Goal: Task Accomplishment & Management: Manage account settings

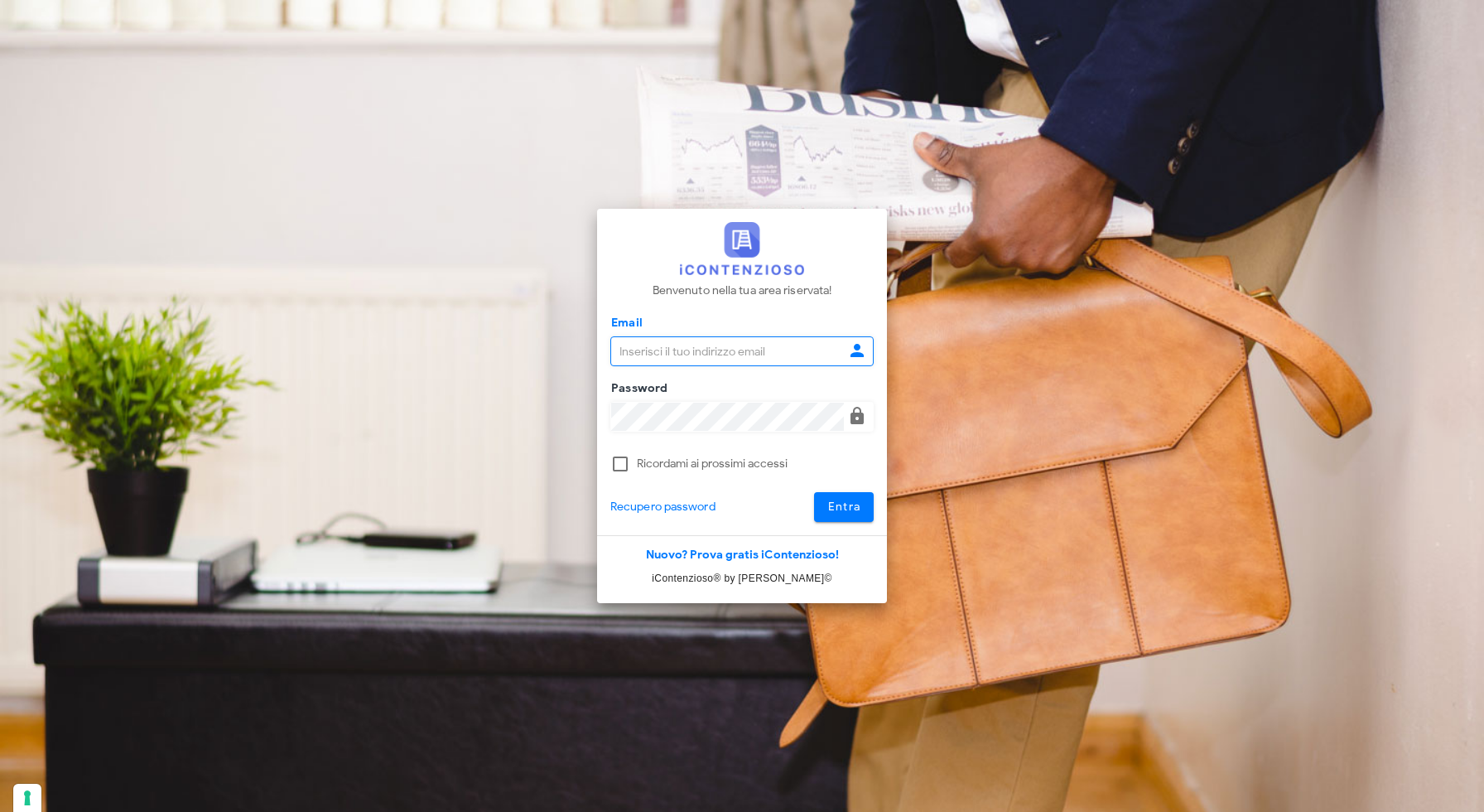
type input "[EMAIL_ADDRESS][DOMAIN_NAME]"
click at [844, 509] on span "Entra" at bounding box center [845, 506] width 34 height 14
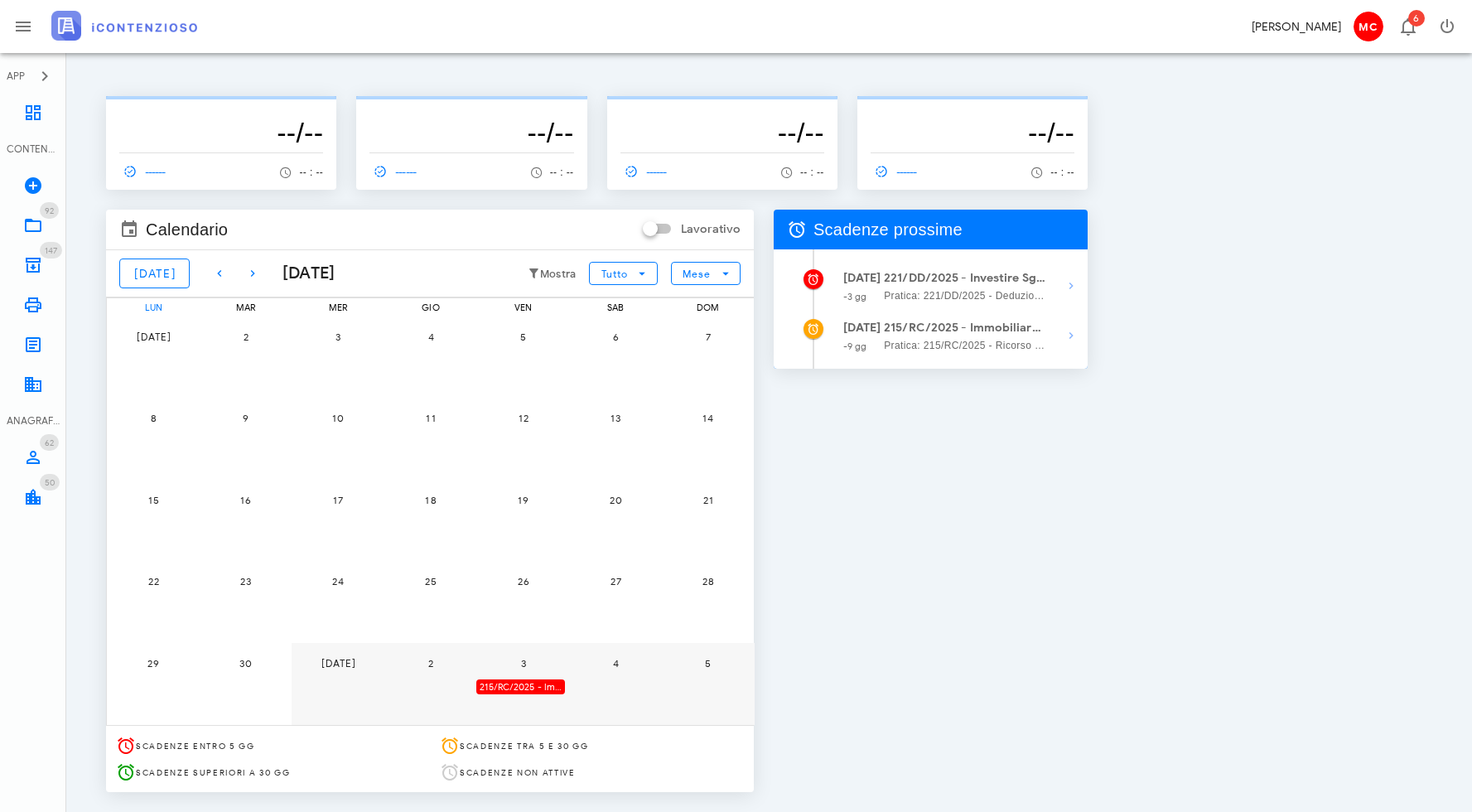
click at [1328, 25] on div "[PERSON_NAME]" at bounding box center [1295, 27] width 90 height 18
click at [1369, 25] on span "MC" at bounding box center [1368, 27] width 30 height 30
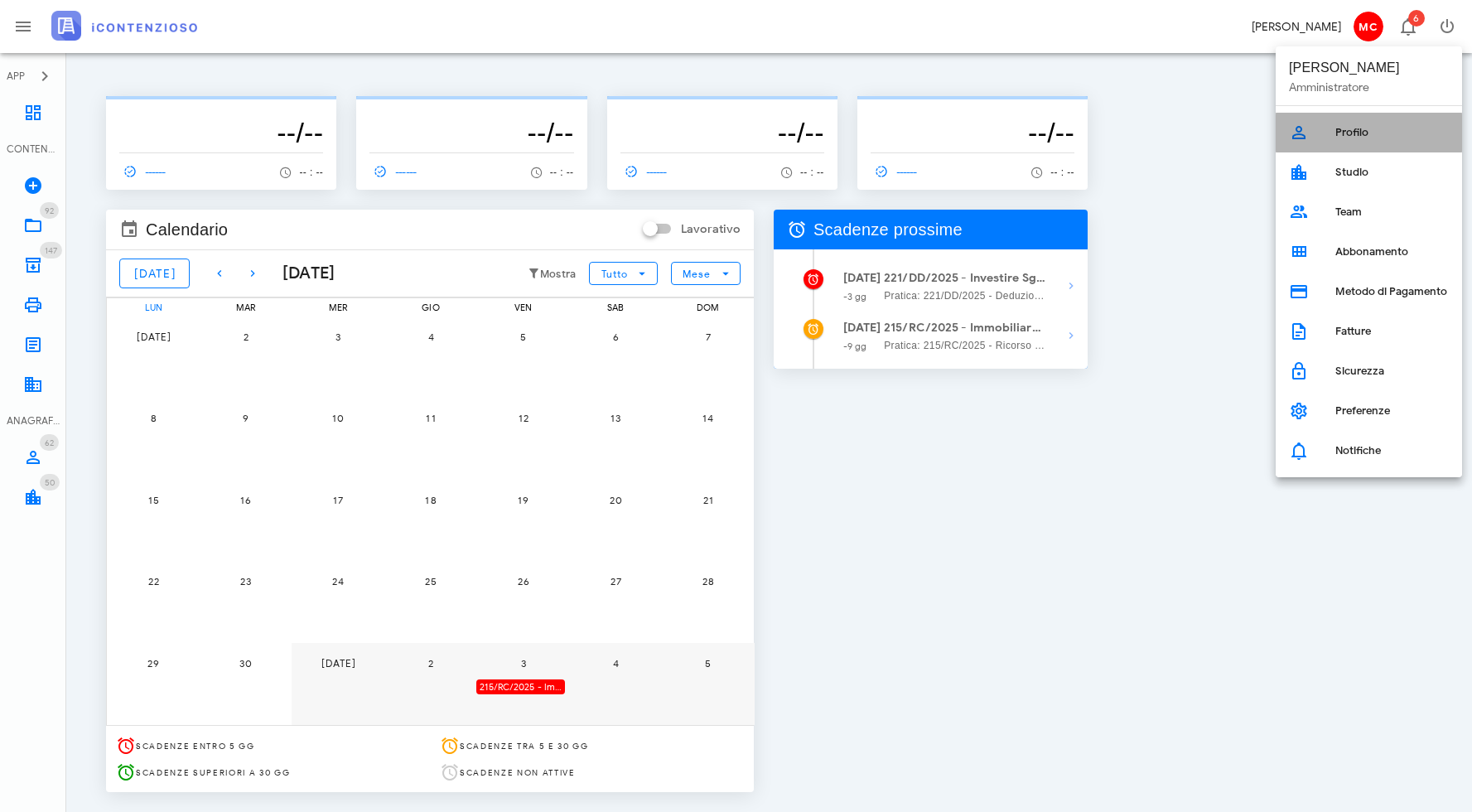
click at [1340, 141] on div "Profilo" at bounding box center [1391, 132] width 113 height 27
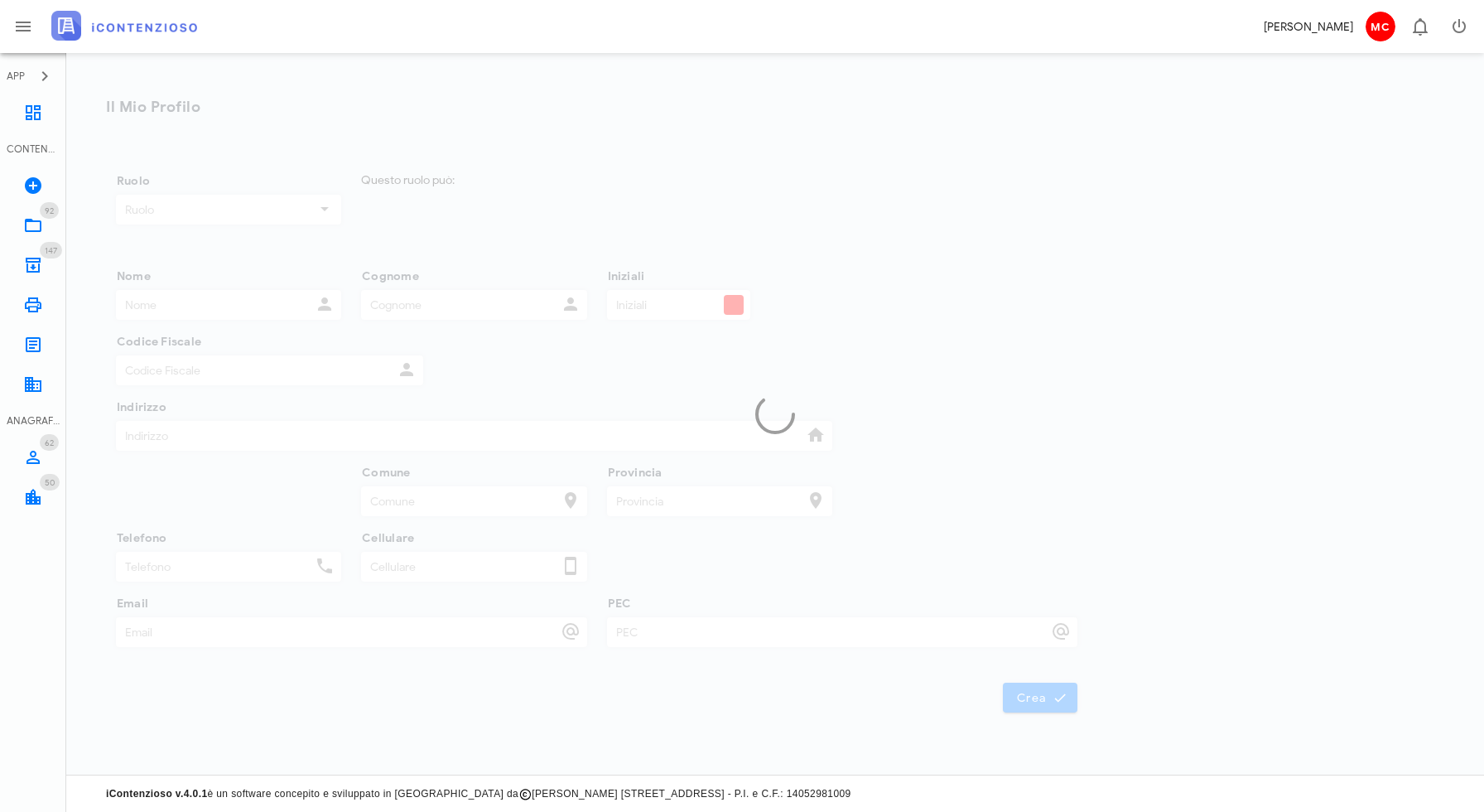
type input "Corrado"
type input "Maugeri"
type input "MC"
type input "MGRCRD73S12C773M"
type input "Via Fabio Filzi 2"
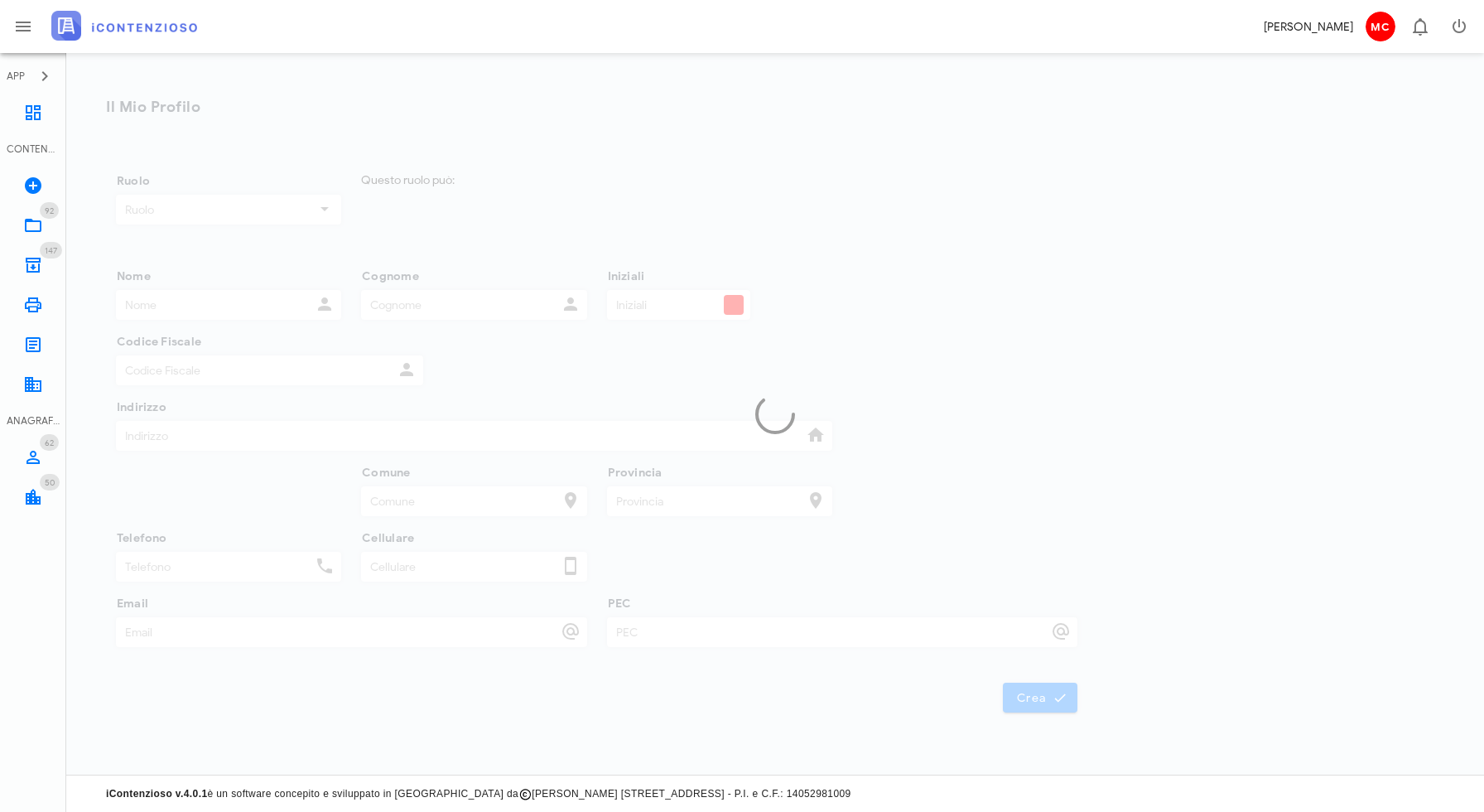
type input "Milano"
type input "MI"
type input "3346251212"
type input "info@corradomaugeri.it"
type input "corrado.maugeri@milano.pecavvocati.it"
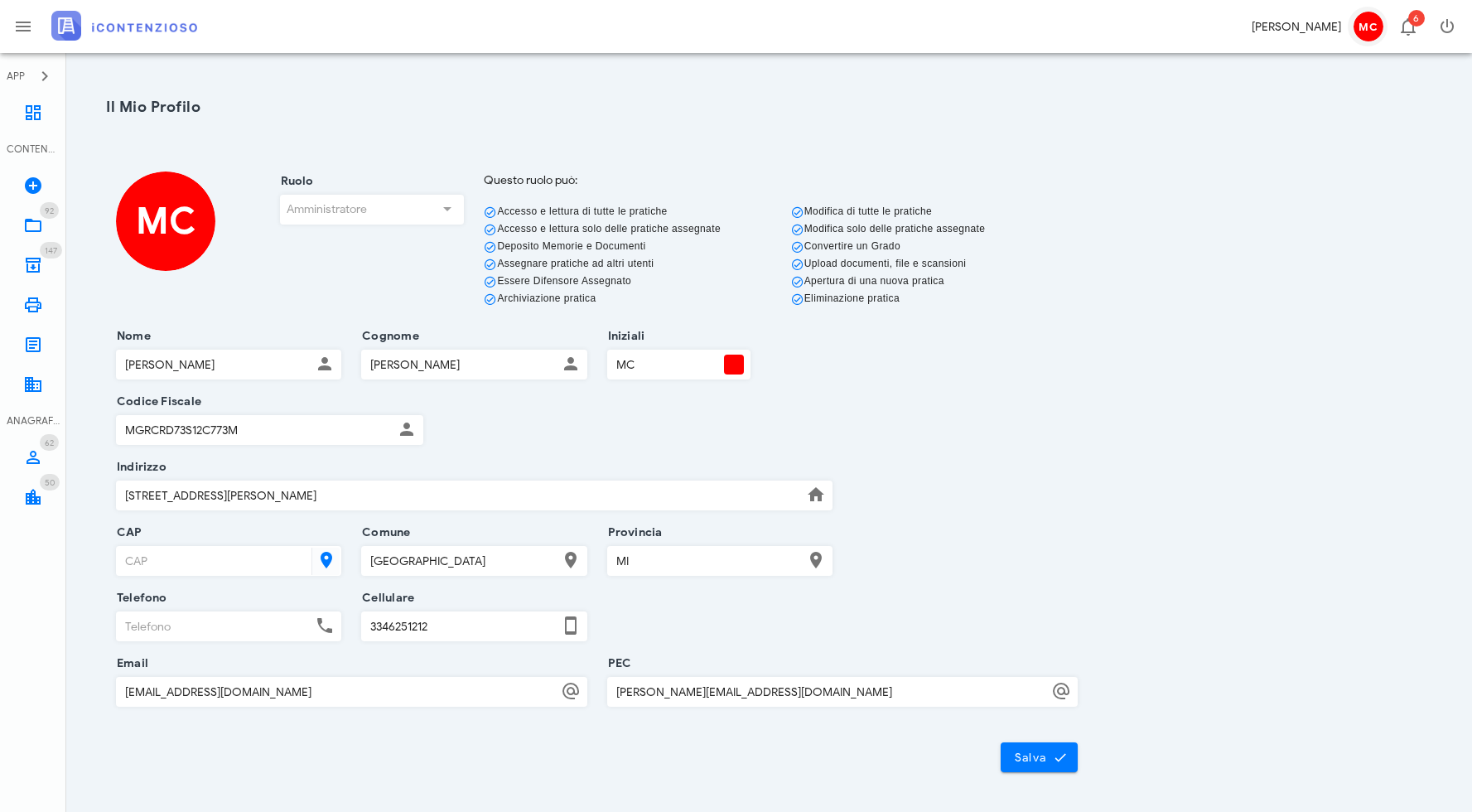
click at [1361, 30] on span "MC" at bounding box center [1368, 27] width 30 height 30
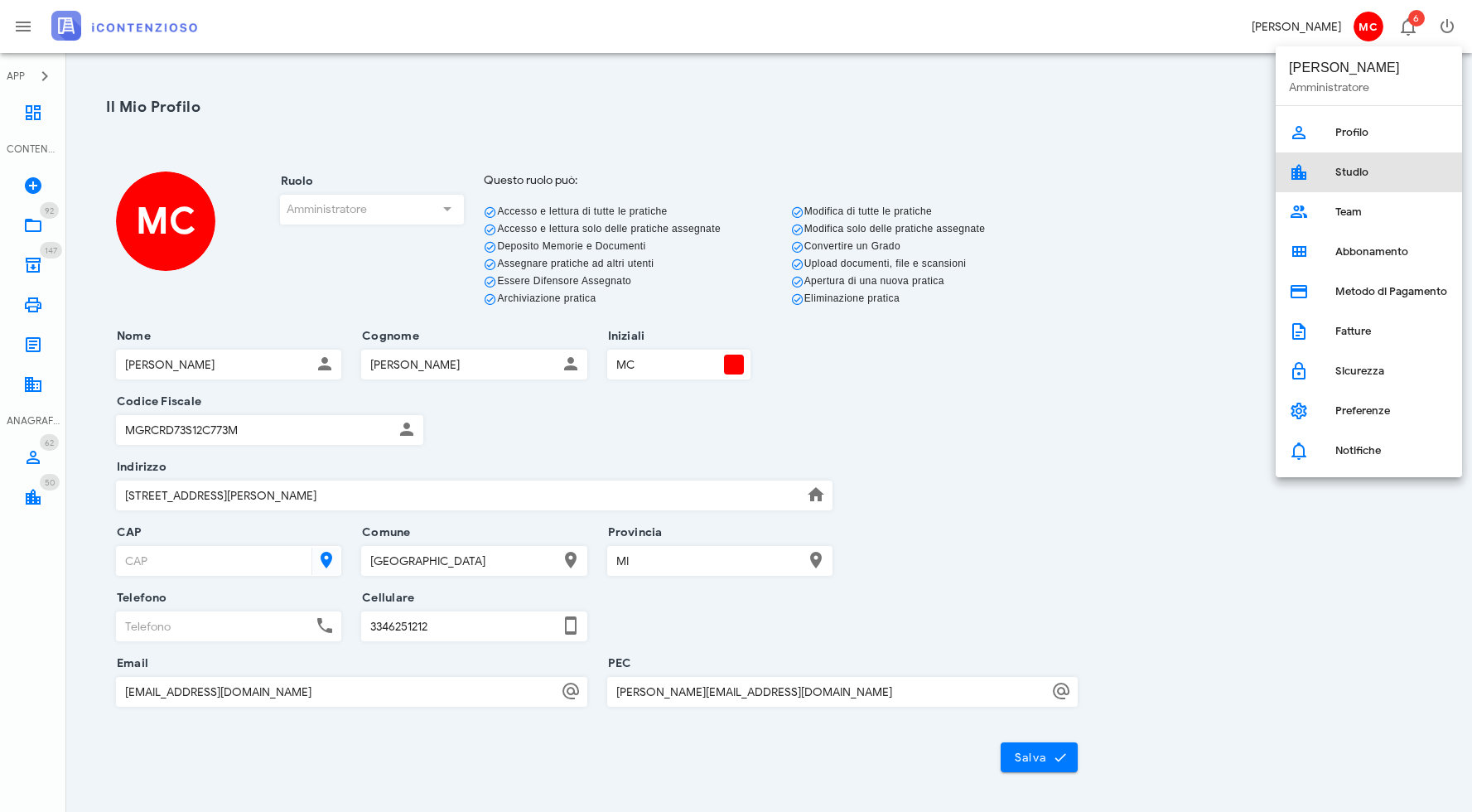
click at [1341, 174] on div "Studio" at bounding box center [1391, 172] width 113 height 13
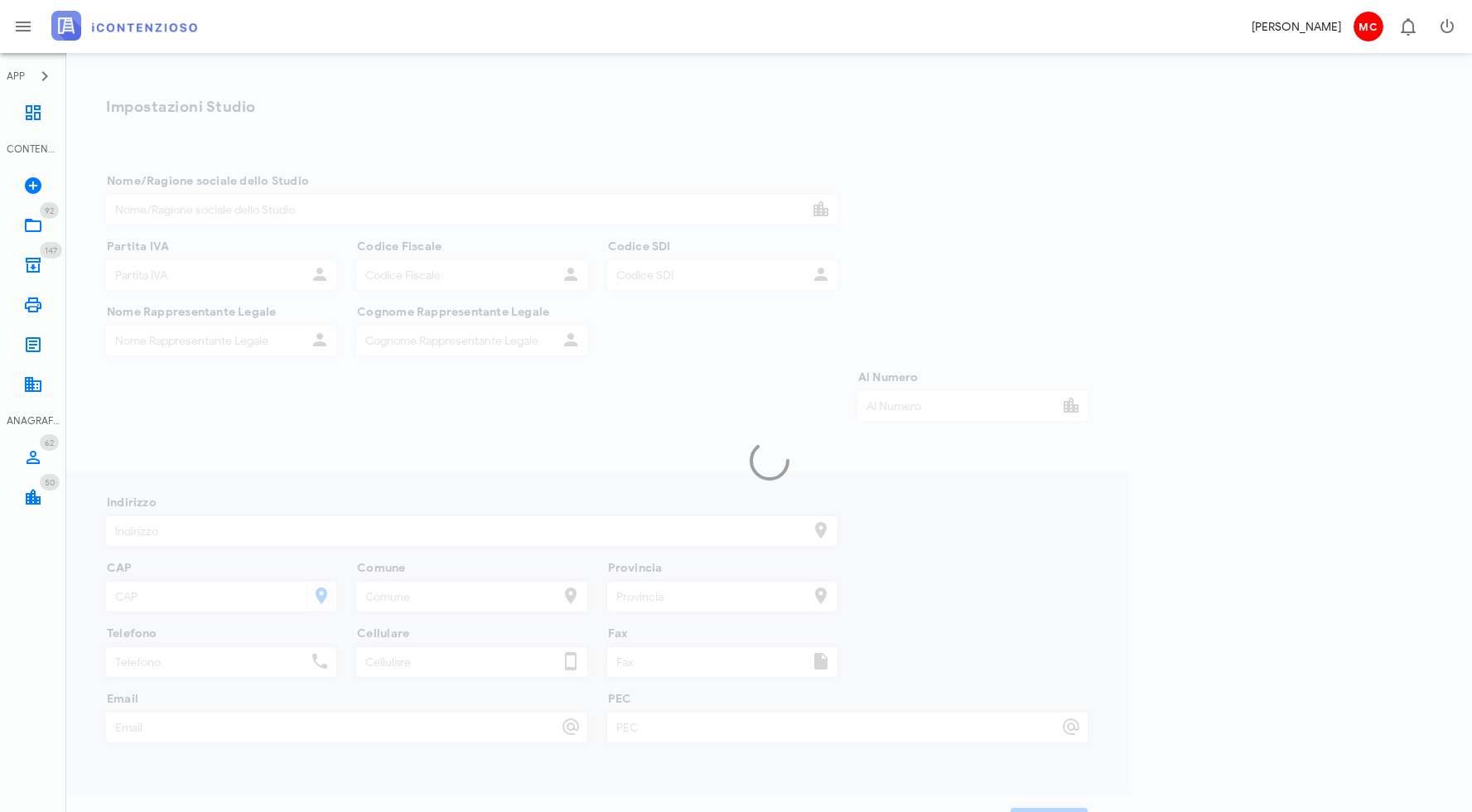
type input "Avv. Corrado Maugeri"
type input "13398430960"
type input "MGRCRD73S12C773M"
type input "KRRH6B9"
type input "Corrado"
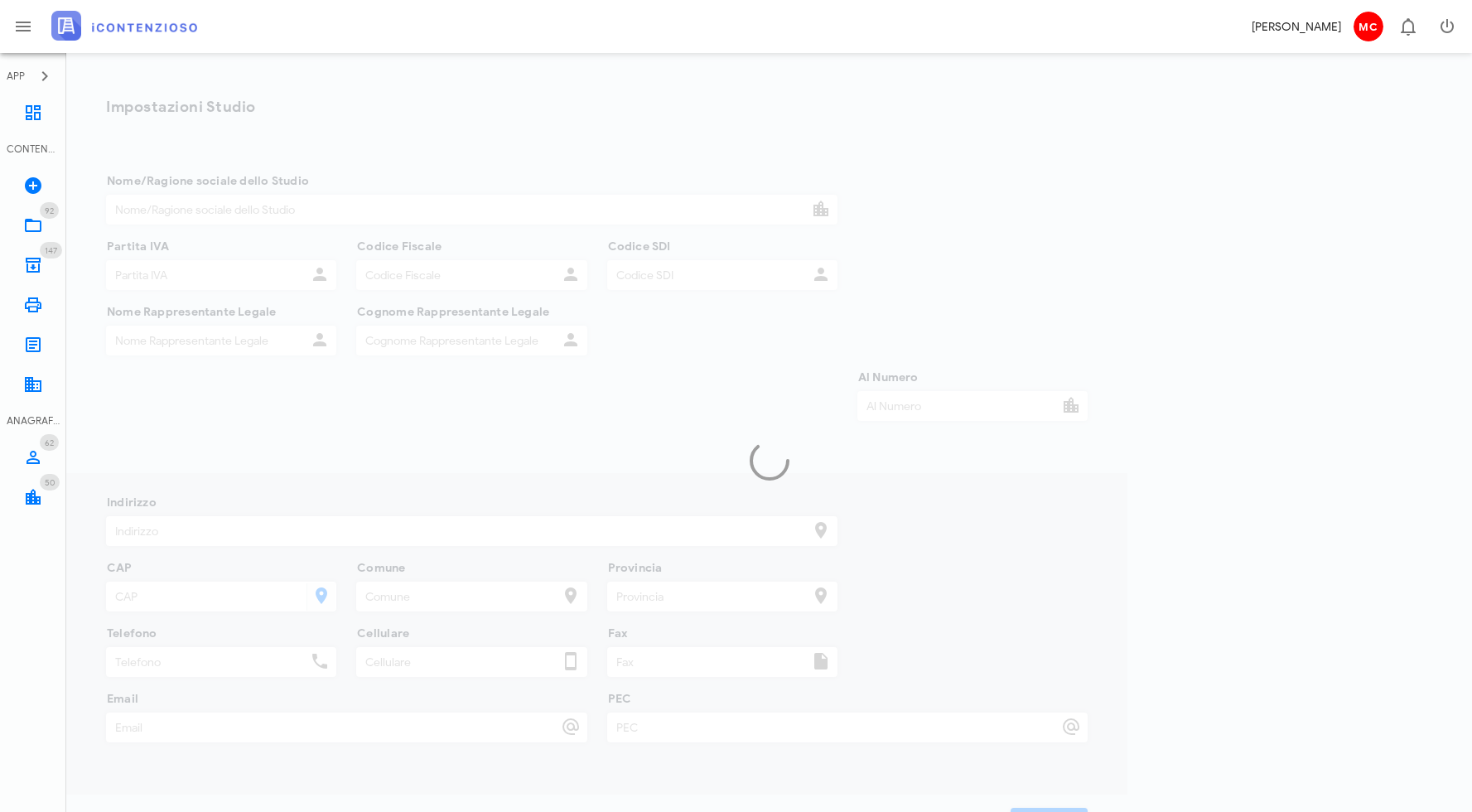
type input "Maugeri"
type input "Via Fabio Filzi 2"
type input "Milano"
type input "Mi"
type input "0236706678"
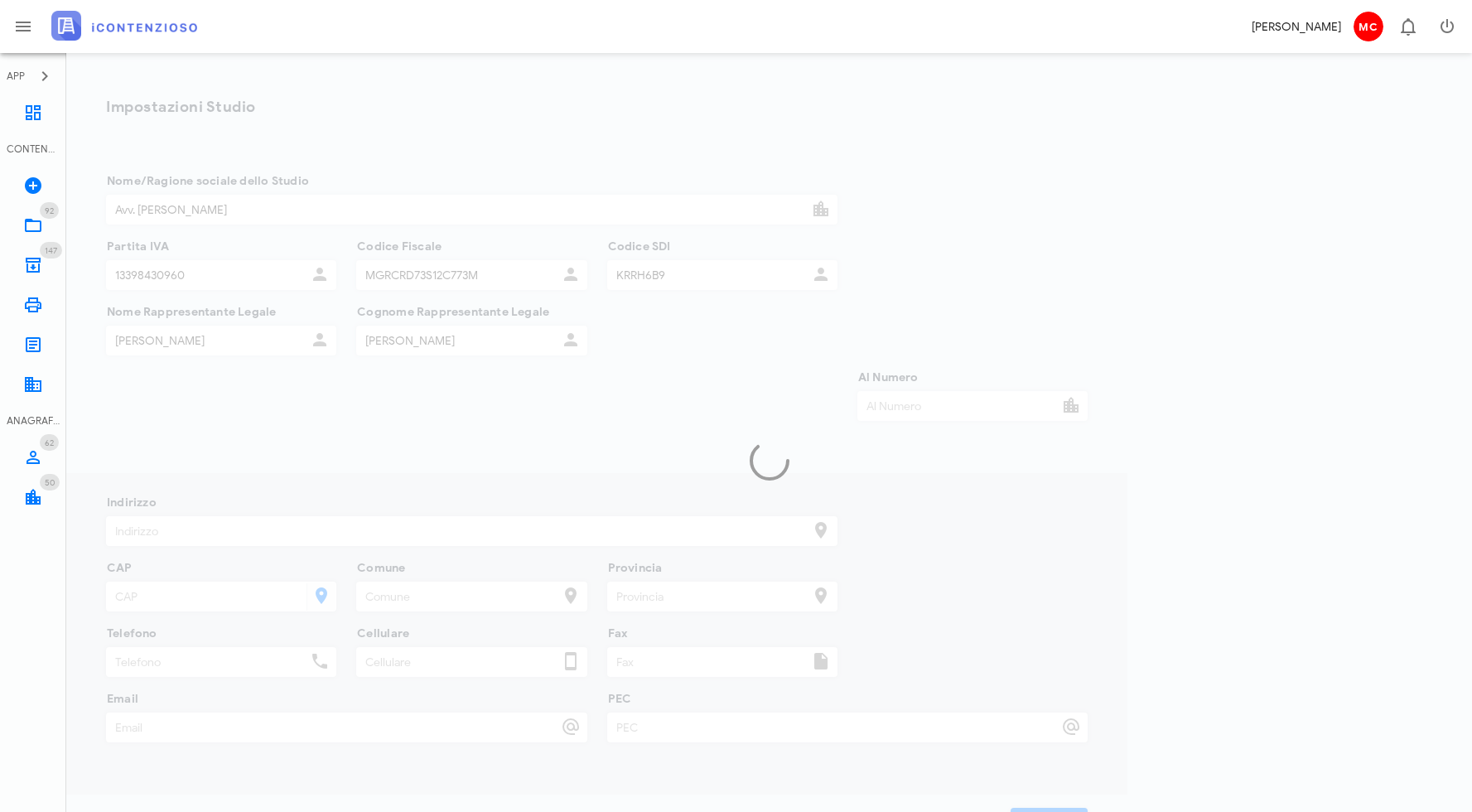
type input "corrado.maugeri@studioarquilla.it"
type input "corrado.maugeri@milano.pecavvocati.it"
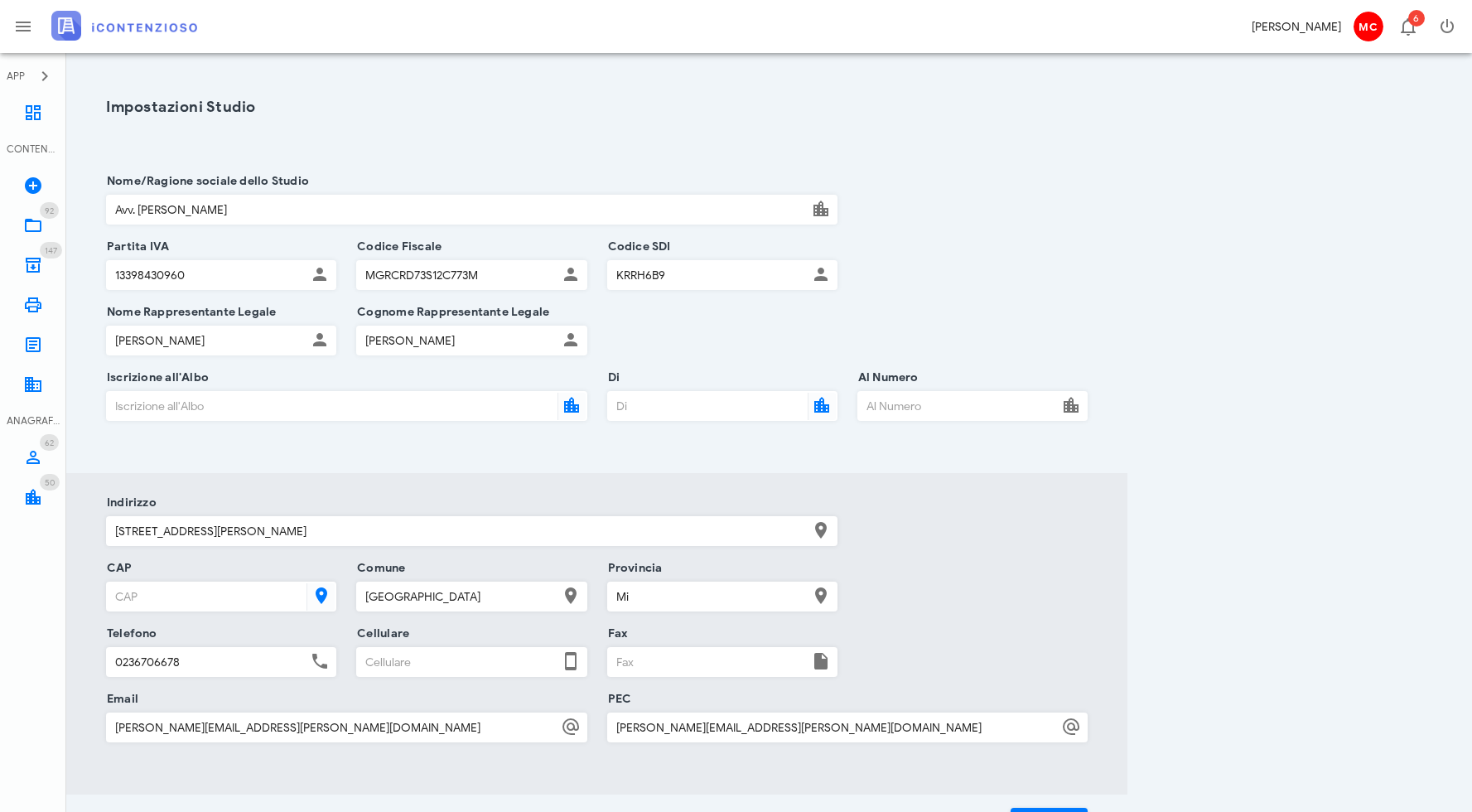
click at [328, 722] on input "corrado.maugeri@studioarquilla.it" at bounding box center [331, 727] width 451 height 29
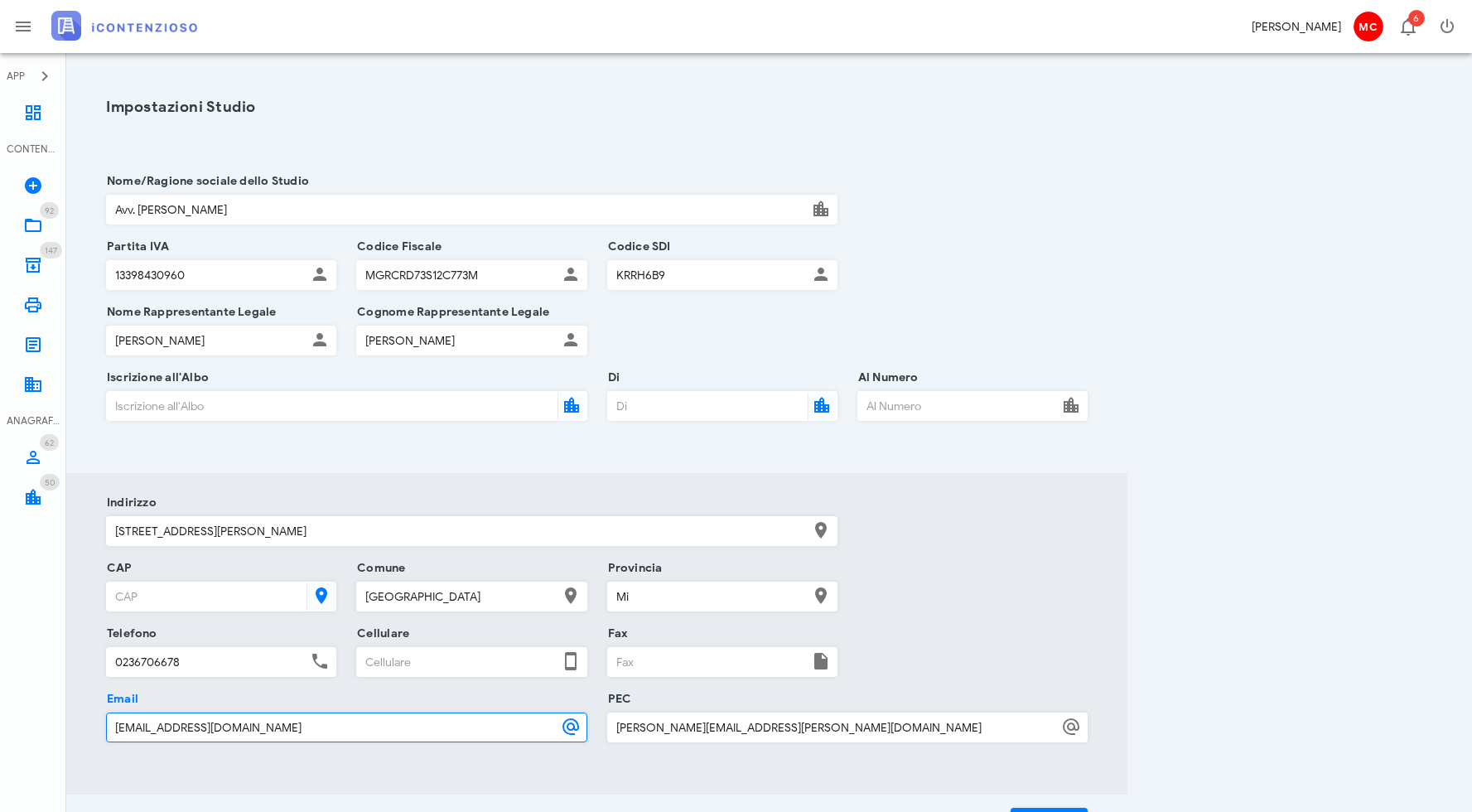
type input "info@corradomaugeri.it"
click at [1304, 401] on div "Impostazioni Studio Nome/Ragione sociale dello Studio Avv. Corrado Maugeri Part…" at bounding box center [769, 460] width 1365 height 775
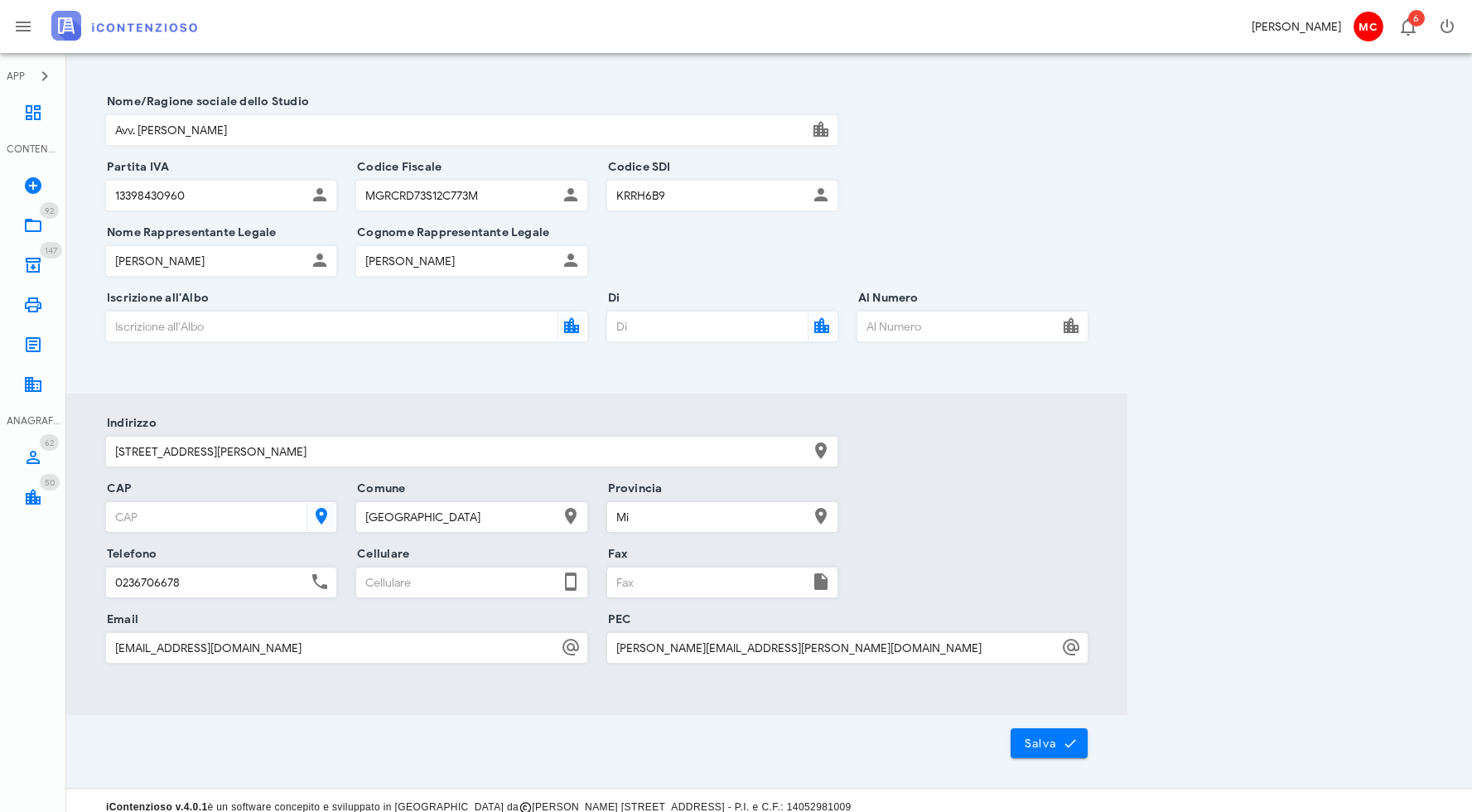
click at [197, 580] on input "0236706678" at bounding box center [206, 582] width 199 height 29
click at [409, 586] on input "Cellulare" at bounding box center [457, 582] width 199 height 29
type input "3346251212"
click at [1058, 745] on span "Salva" at bounding box center [1050, 742] width 51 height 15
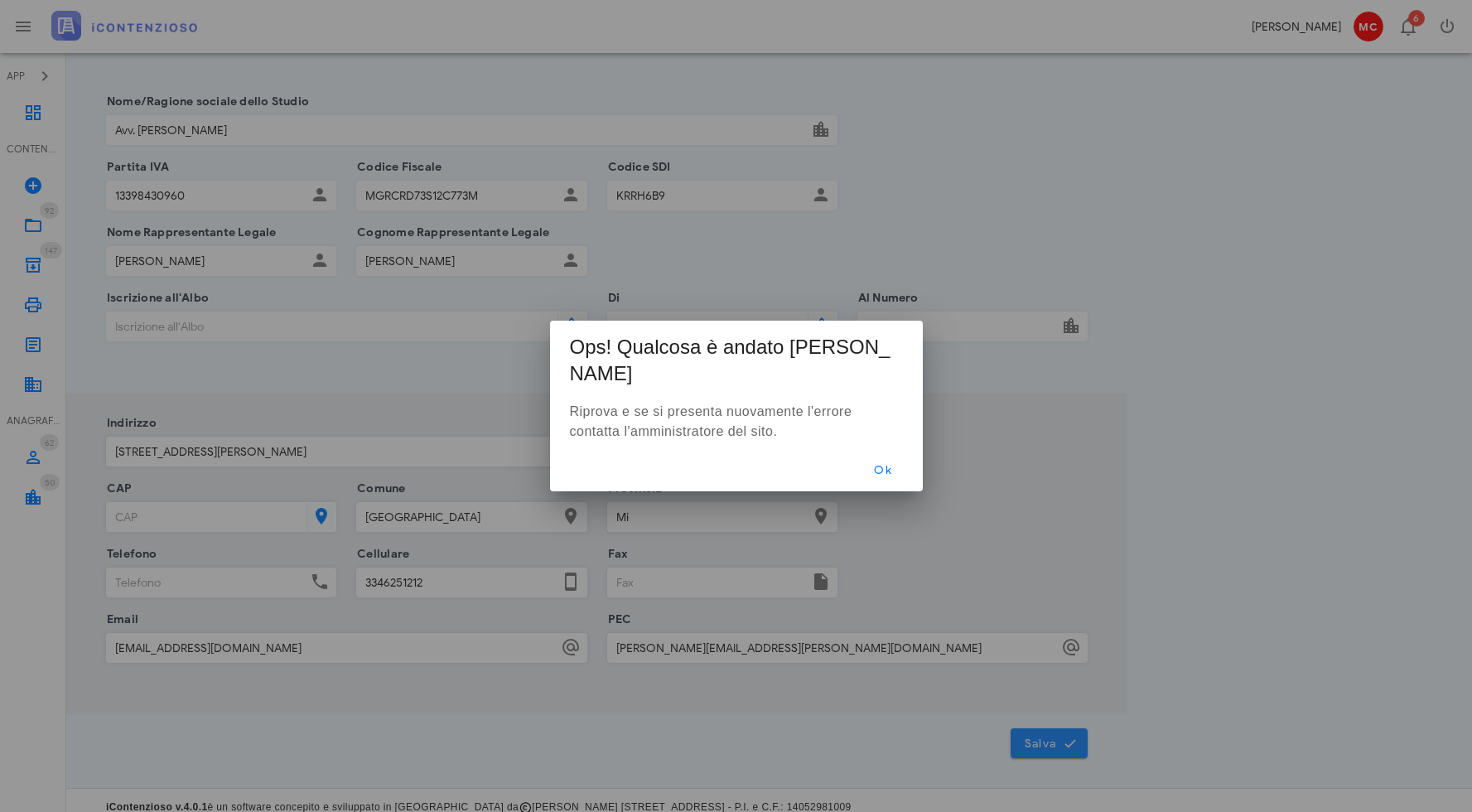
scroll to position [0, 0]
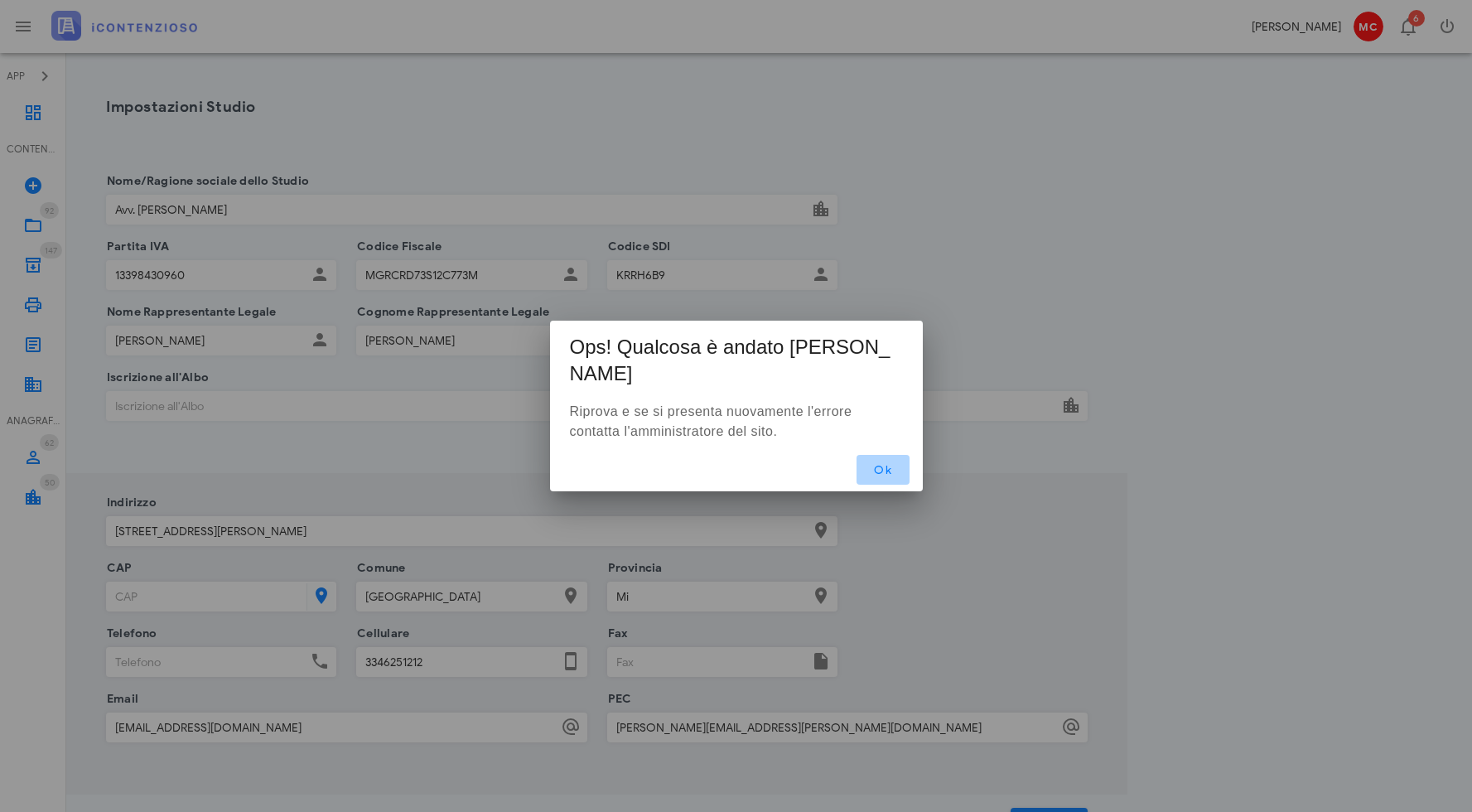
click at [889, 463] on span "Ok" at bounding box center [882, 470] width 27 height 14
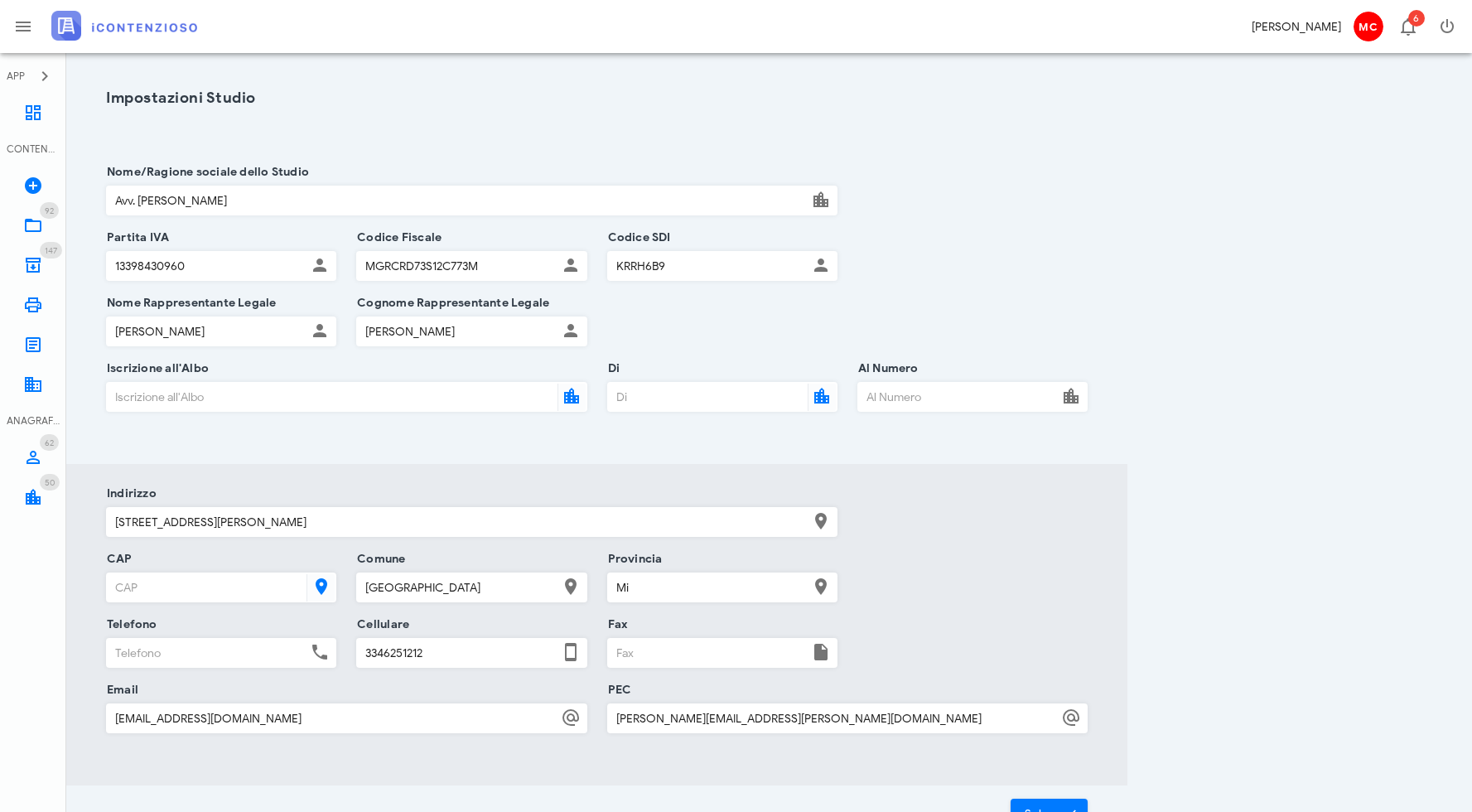
scroll to position [93, 0]
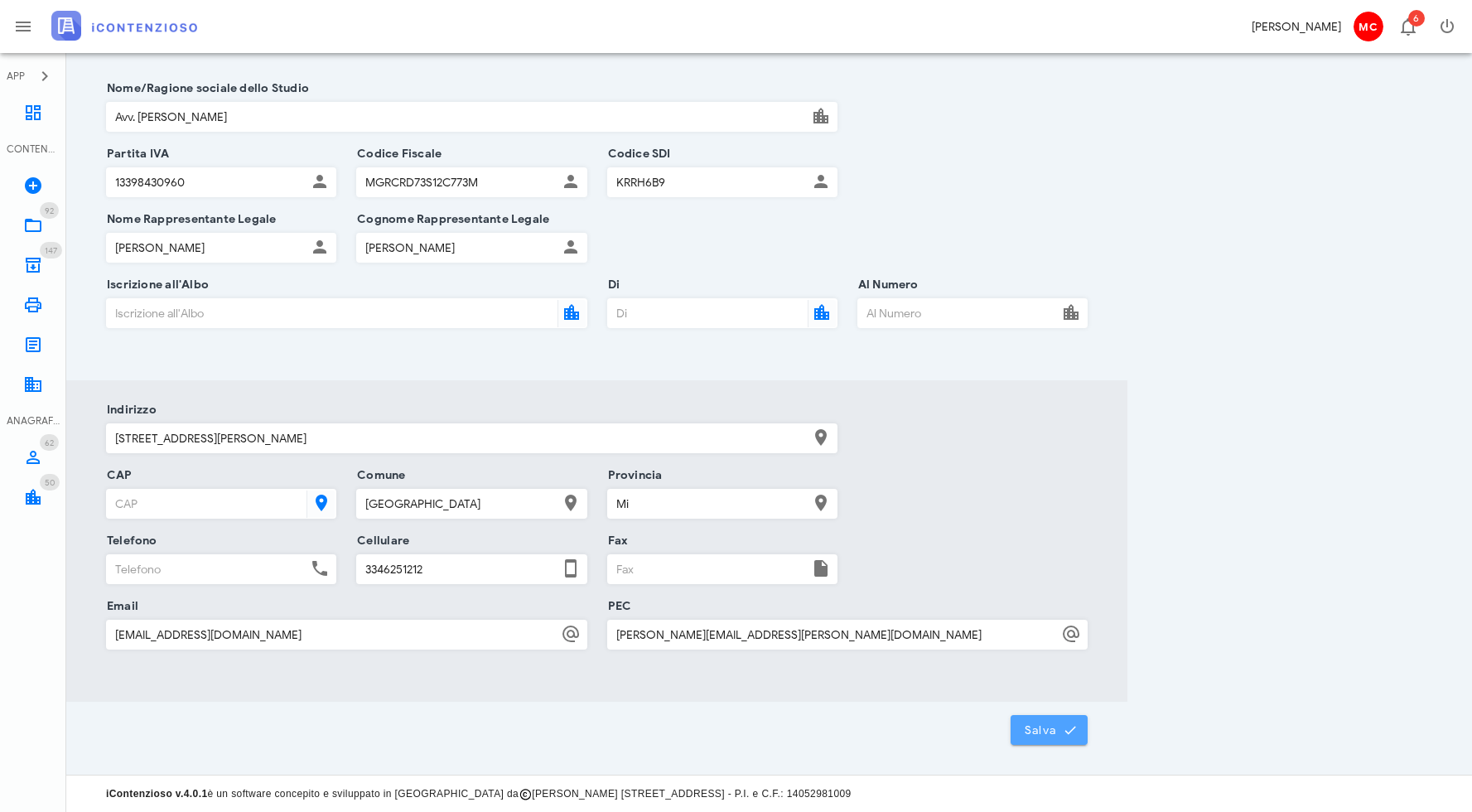
click at [1066, 727] on icon "submit" at bounding box center [1069, 729] width 15 height 15
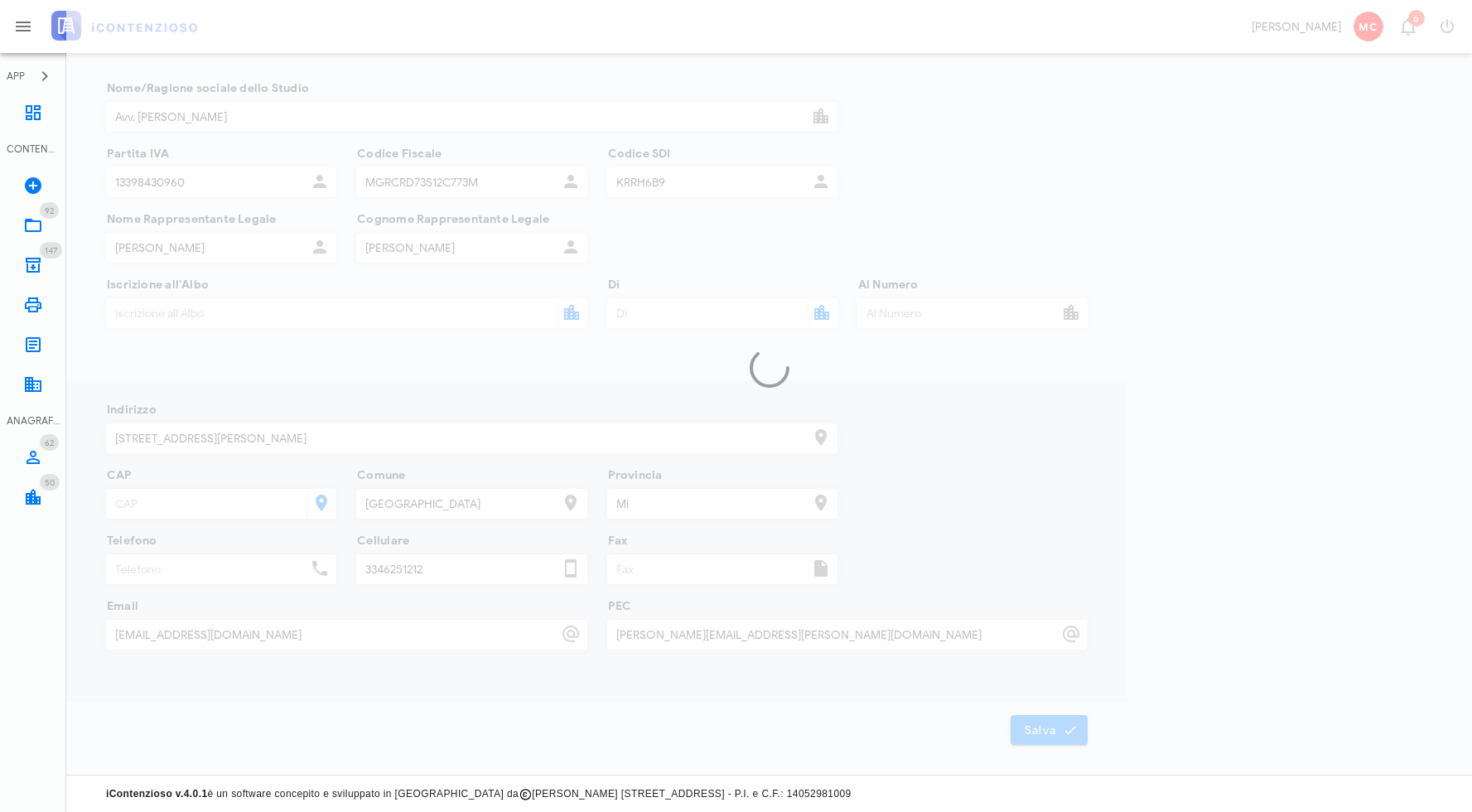
scroll to position [0, 0]
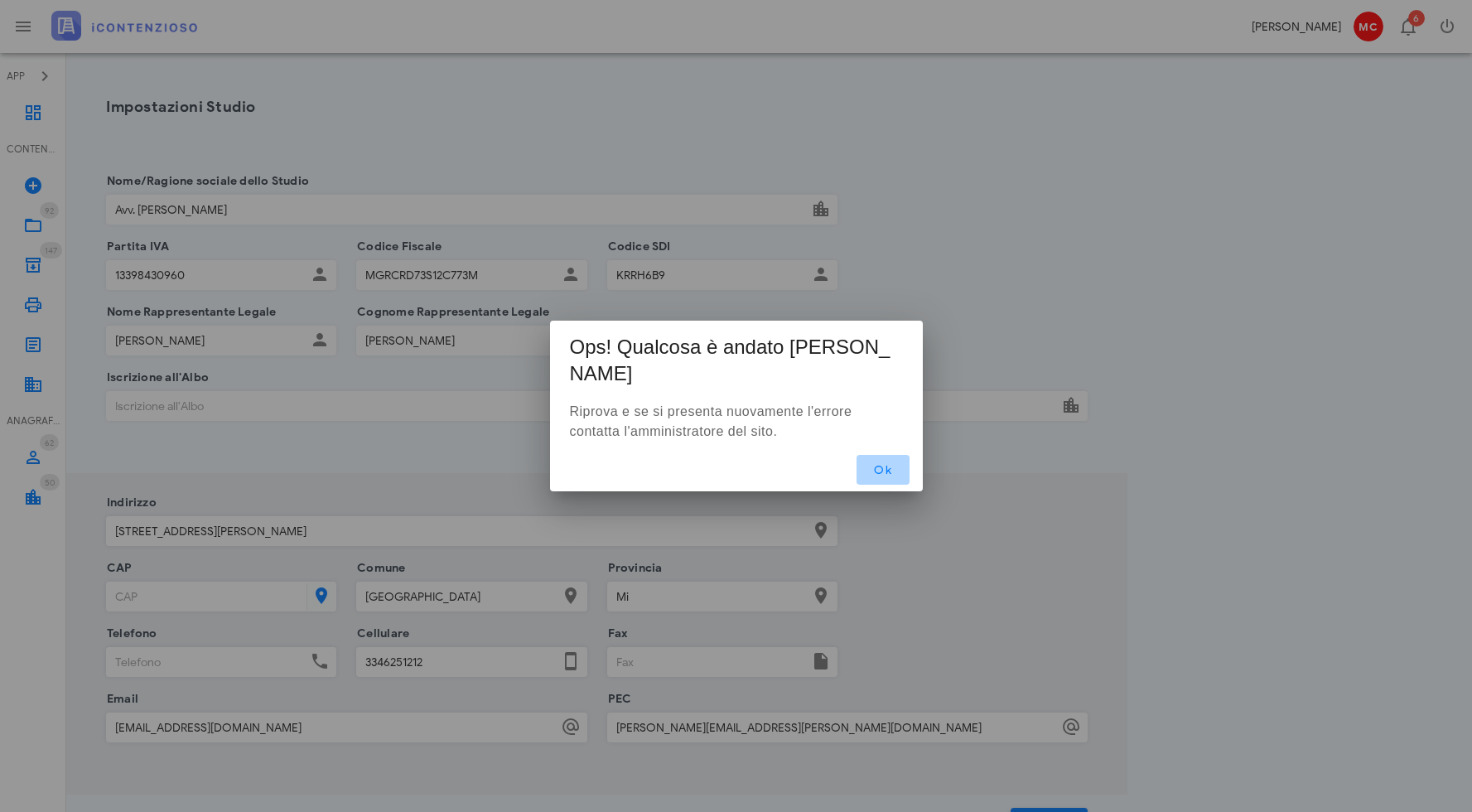
click at [882, 463] on span "Ok" at bounding box center [882, 470] width 27 height 14
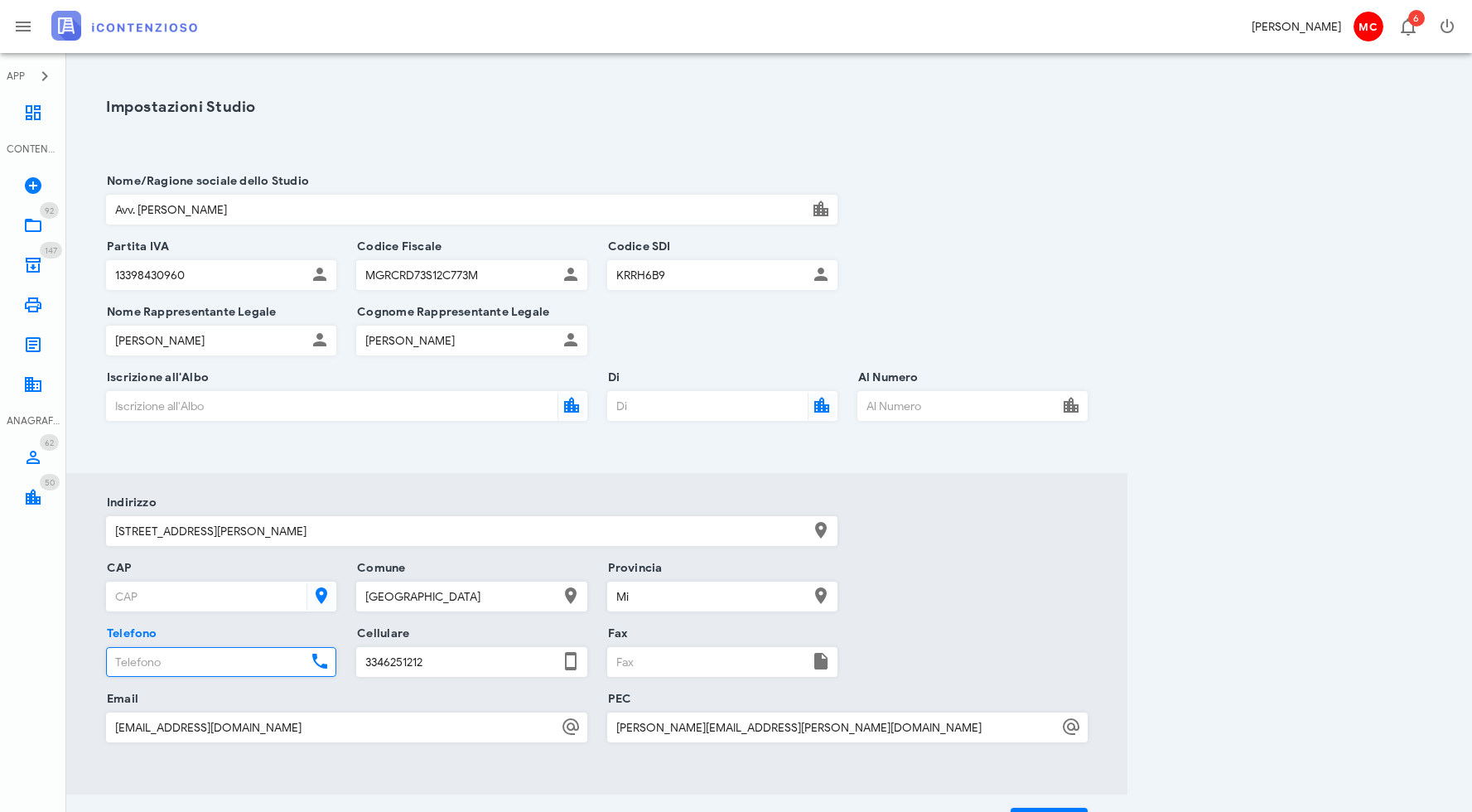
click at [245, 649] on input "Telefono" at bounding box center [206, 661] width 199 height 29
click at [1373, 29] on span "MC" at bounding box center [1368, 27] width 30 height 30
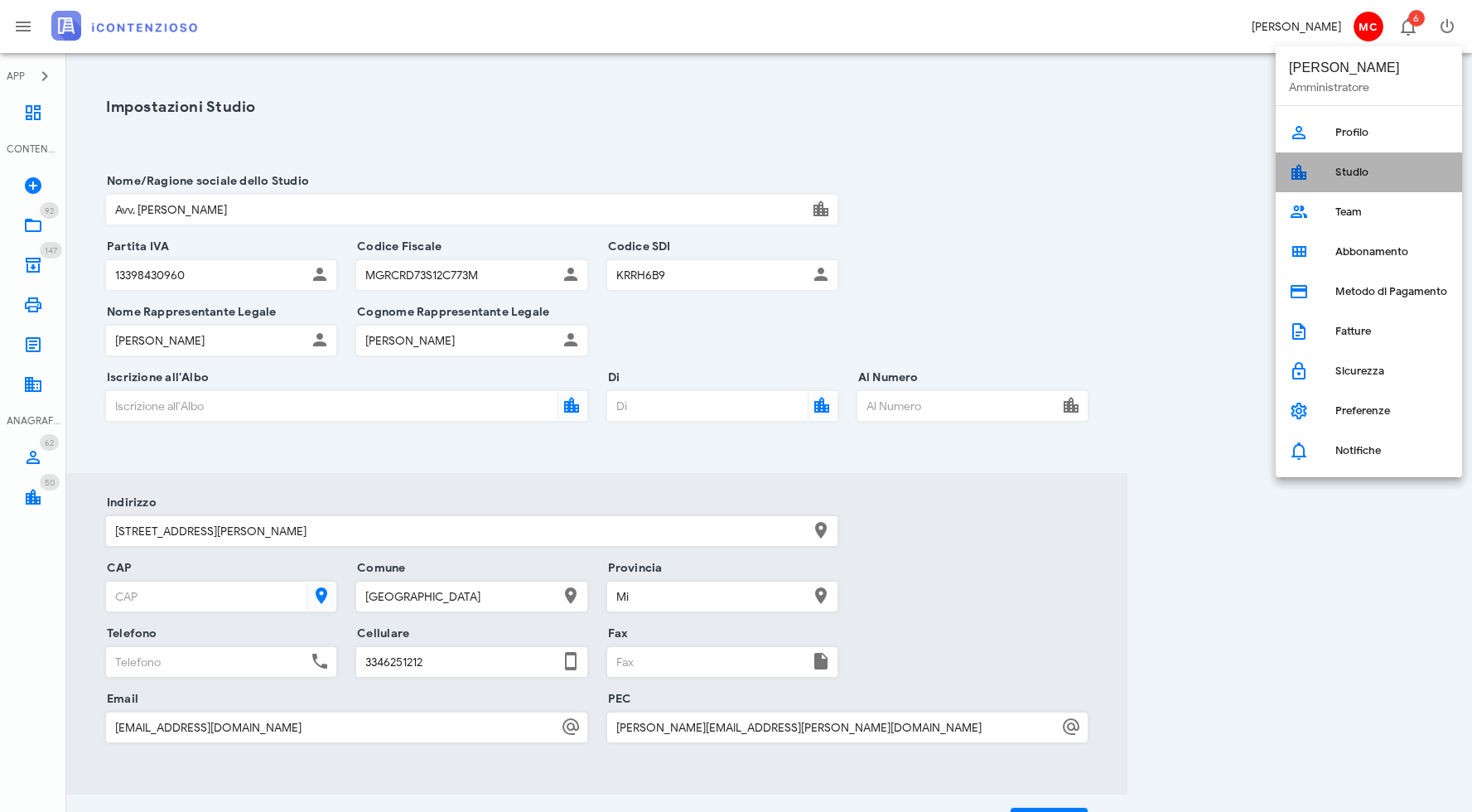
click at [1354, 185] on link "Studio" at bounding box center [1368, 172] width 186 height 39
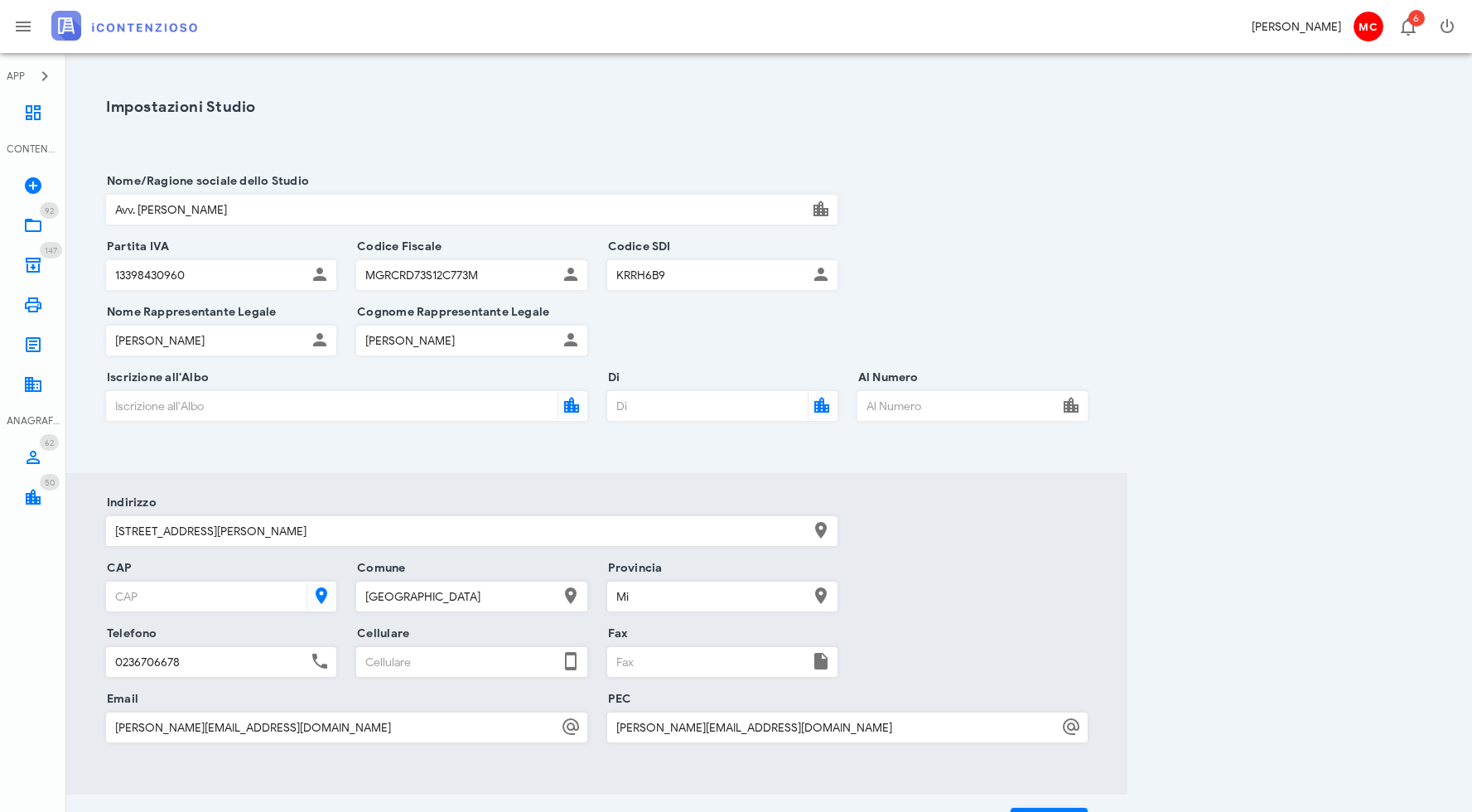
scroll to position [93, 0]
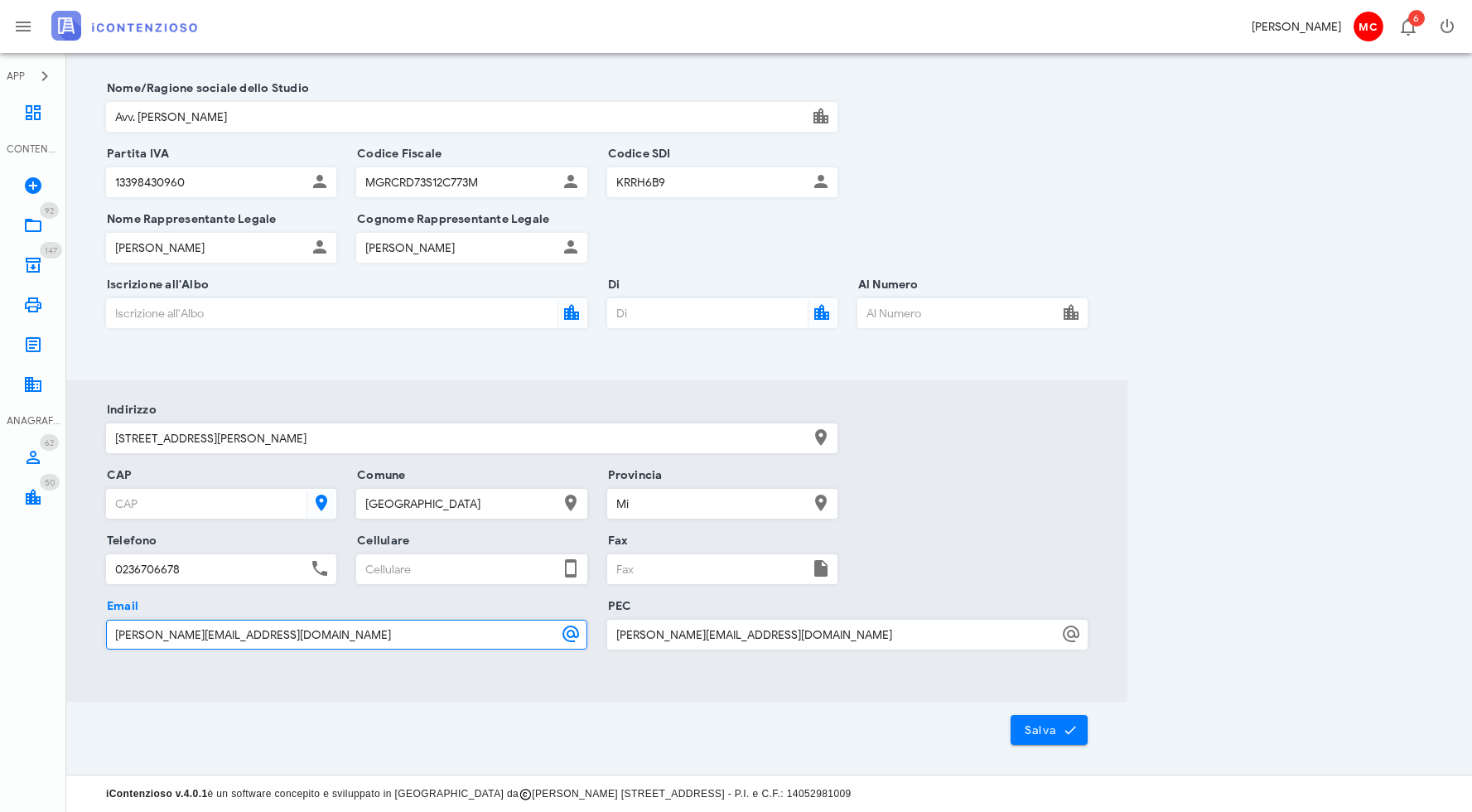
click at [388, 630] on input "[PERSON_NAME][EMAIL_ADDRESS][DOMAIN_NAME]" at bounding box center [331, 634] width 451 height 29
type input "info@corradomaugeri.it"
click at [1042, 726] on span "Salva" at bounding box center [1050, 729] width 51 height 15
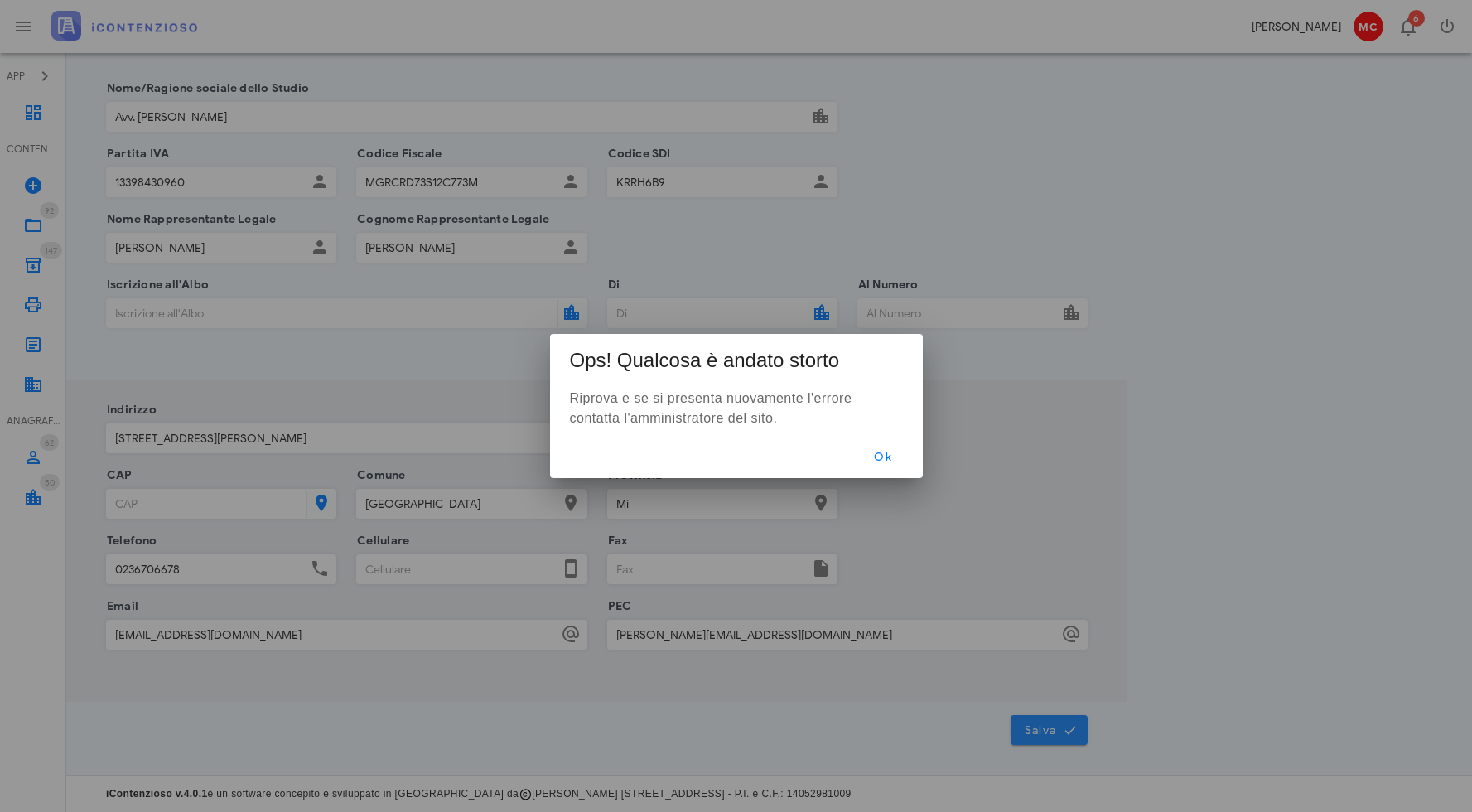
scroll to position [0, 0]
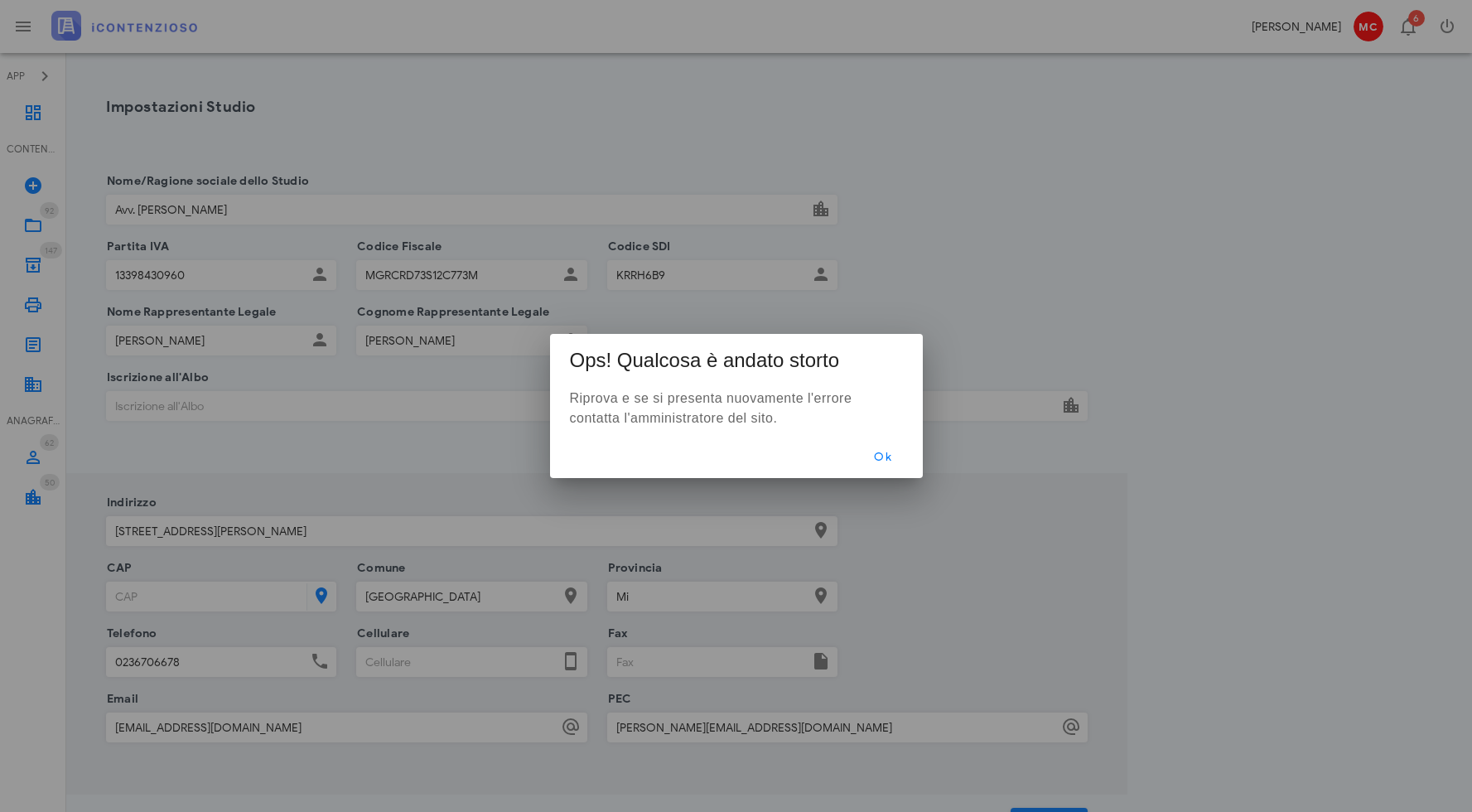
drag, startPoint x: 884, startPoint y: 451, endPoint x: 947, endPoint y: 456, distance: 63.2
click at [884, 451] on span "Ok" at bounding box center [882, 457] width 27 height 14
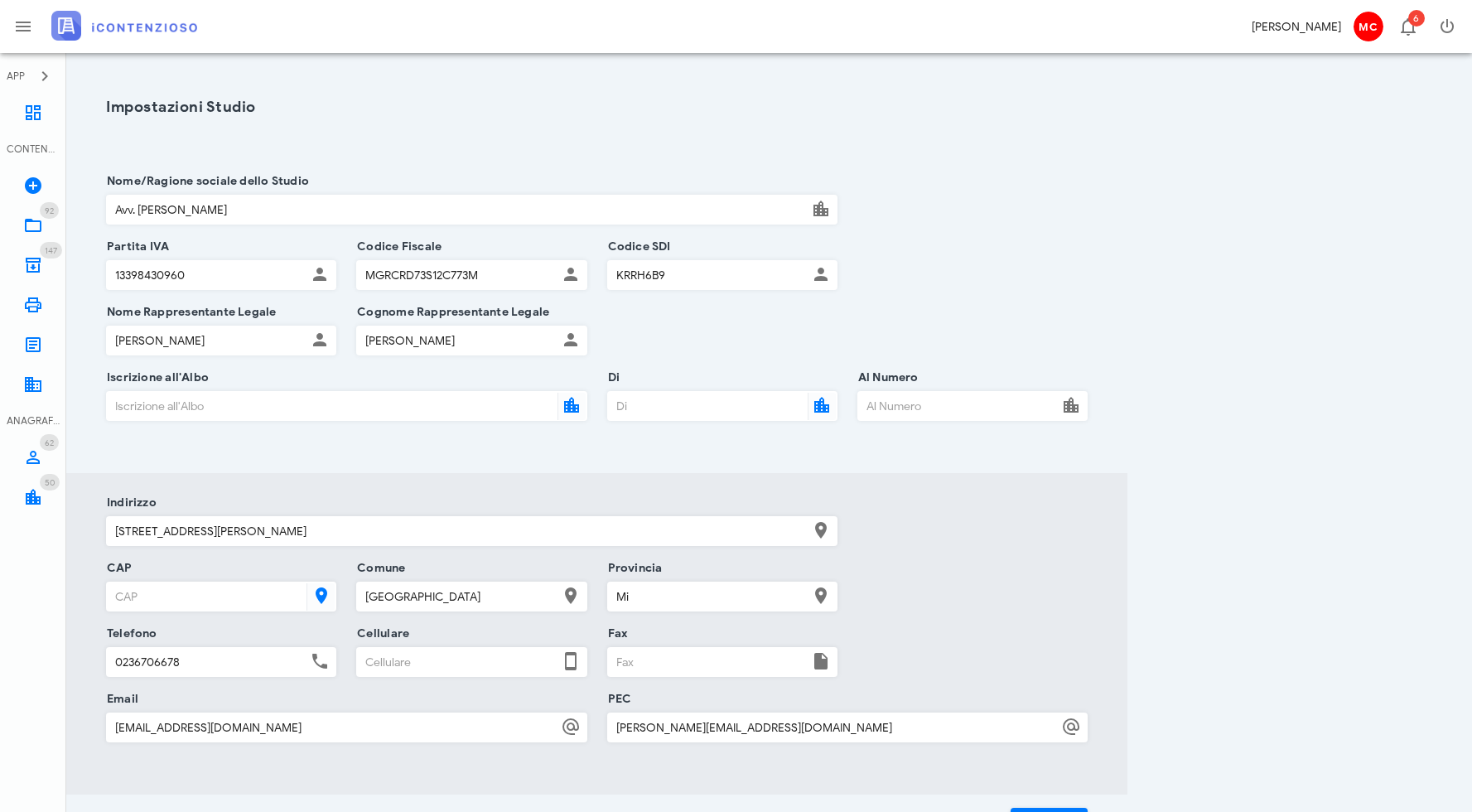
click at [1188, 461] on div "Impostazioni Studio Nome/Ragione sociale dello Studio Avv. Corrado Maugeri Part…" at bounding box center [769, 460] width 1365 height 775
click at [1364, 30] on span "MC" at bounding box center [1368, 27] width 30 height 30
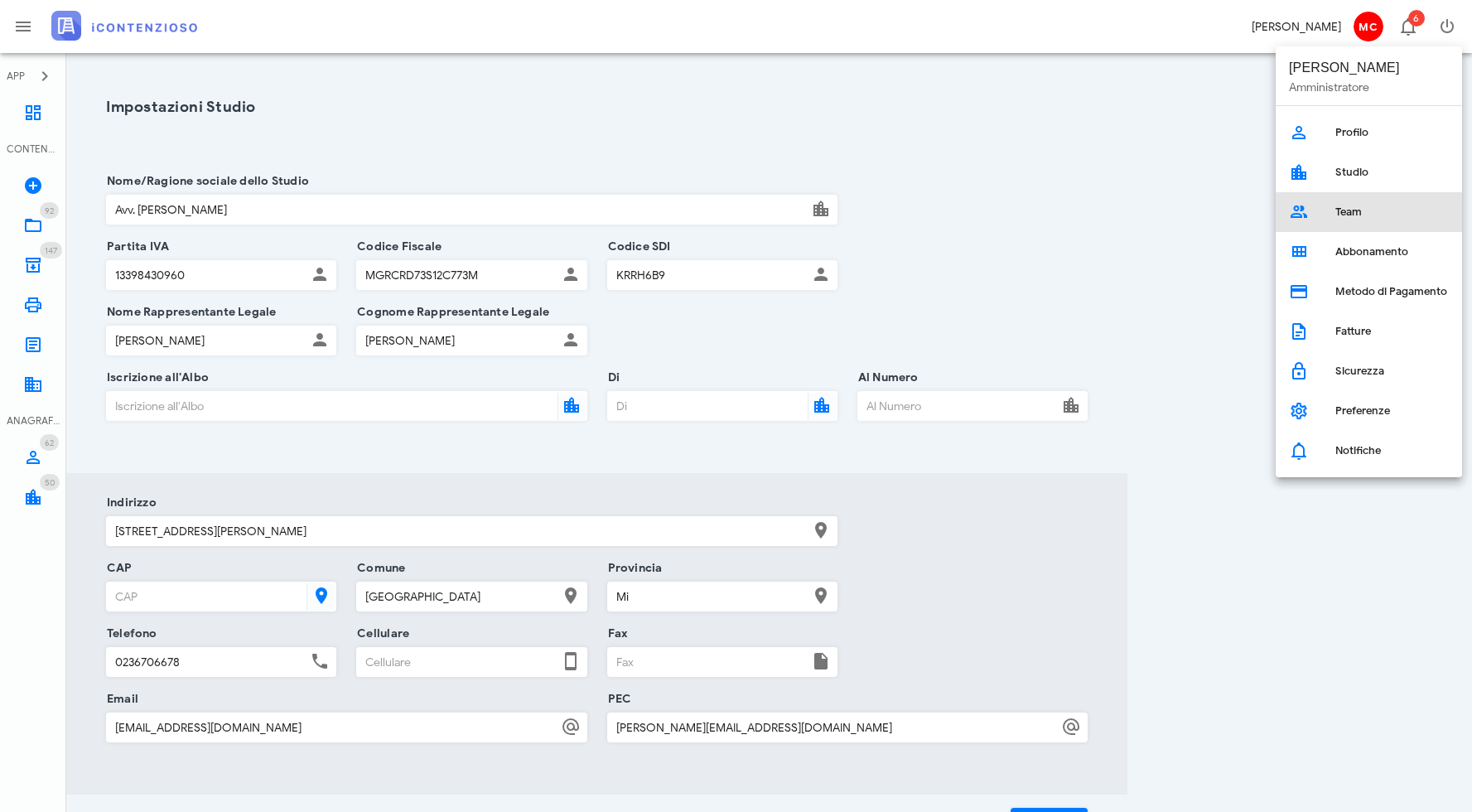
click at [1358, 206] on div "Team" at bounding box center [1391, 211] width 113 height 13
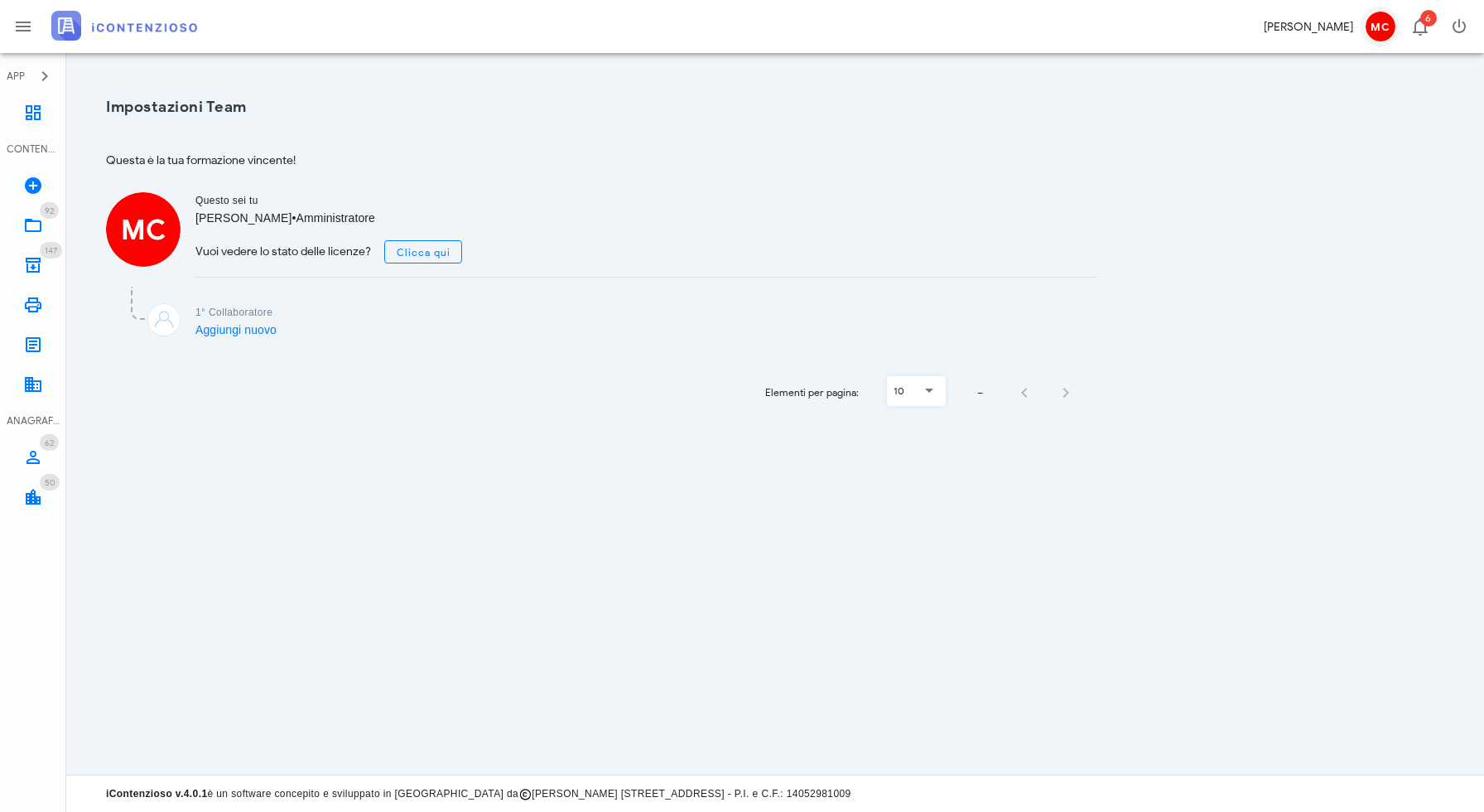
click at [1374, 31] on span "MC" at bounding box center [1380, 27] width 30 height 30
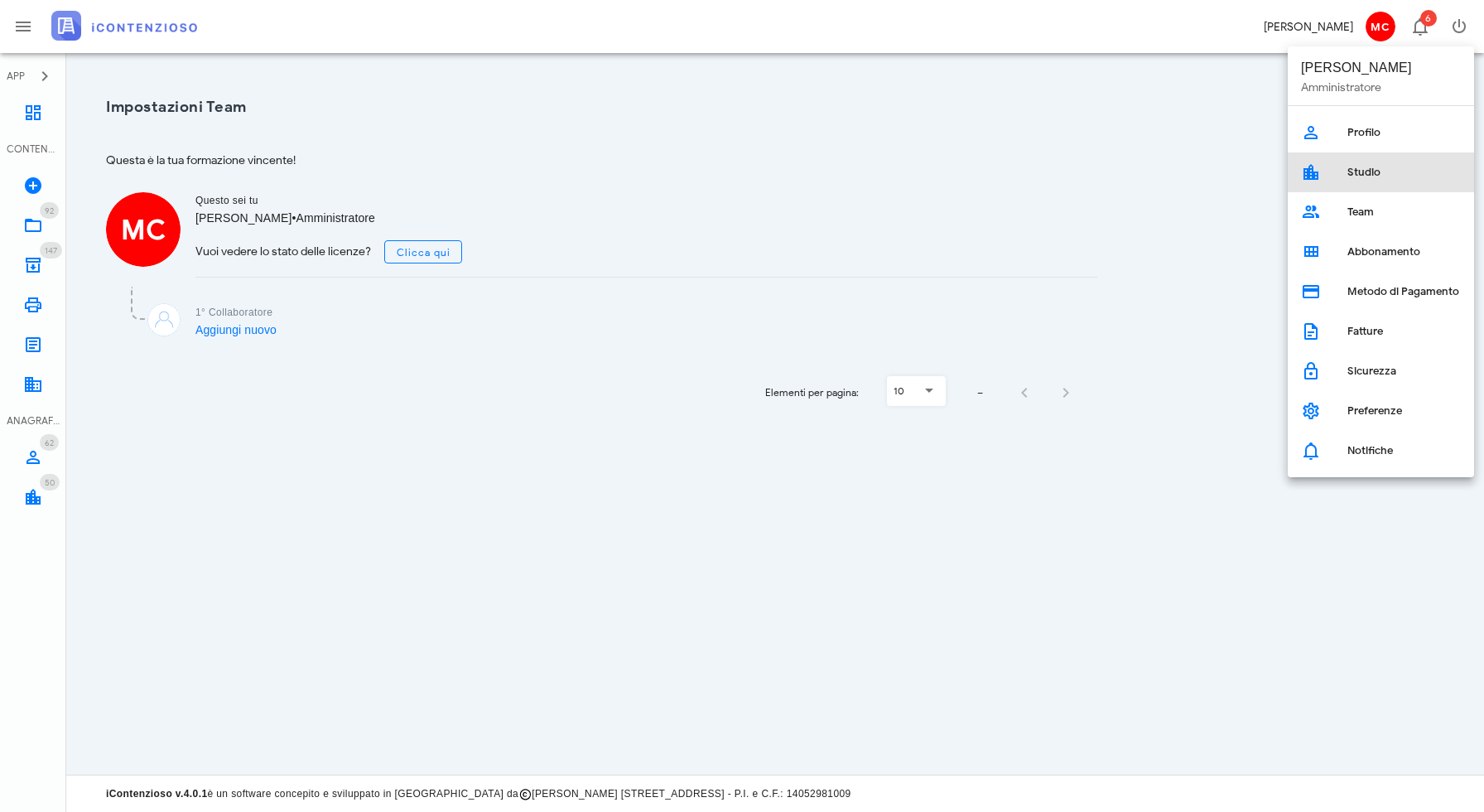
click at [1329, 175] on link "Studio" at bounding box center [1380, 172] width 186 height 39
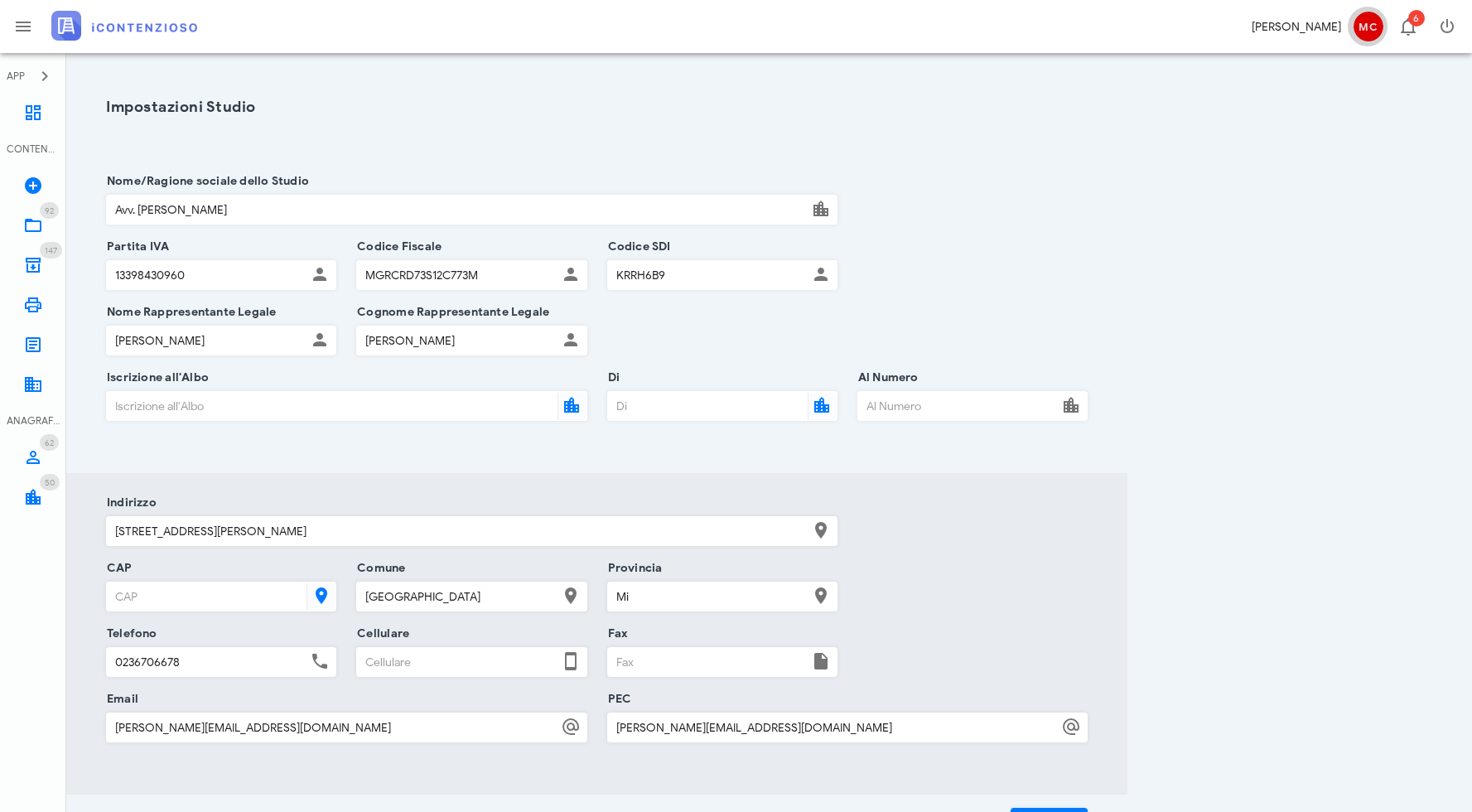
click at [1369, 29] on span "MC" at bounding box center [1368, 27] width 30 height 30
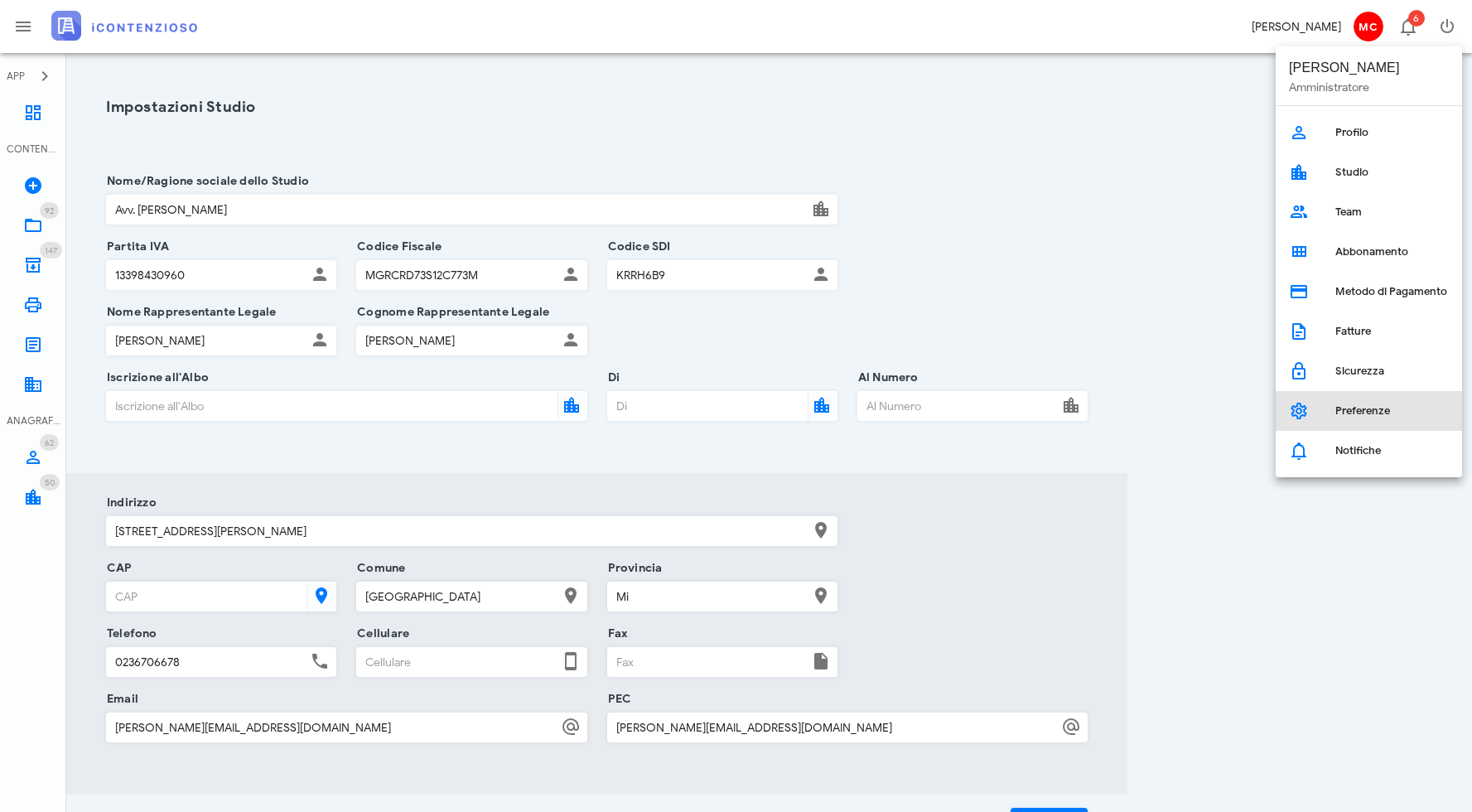
click at [1307, 415] on icon at bounding box center [1298, 410] width 20 height 20
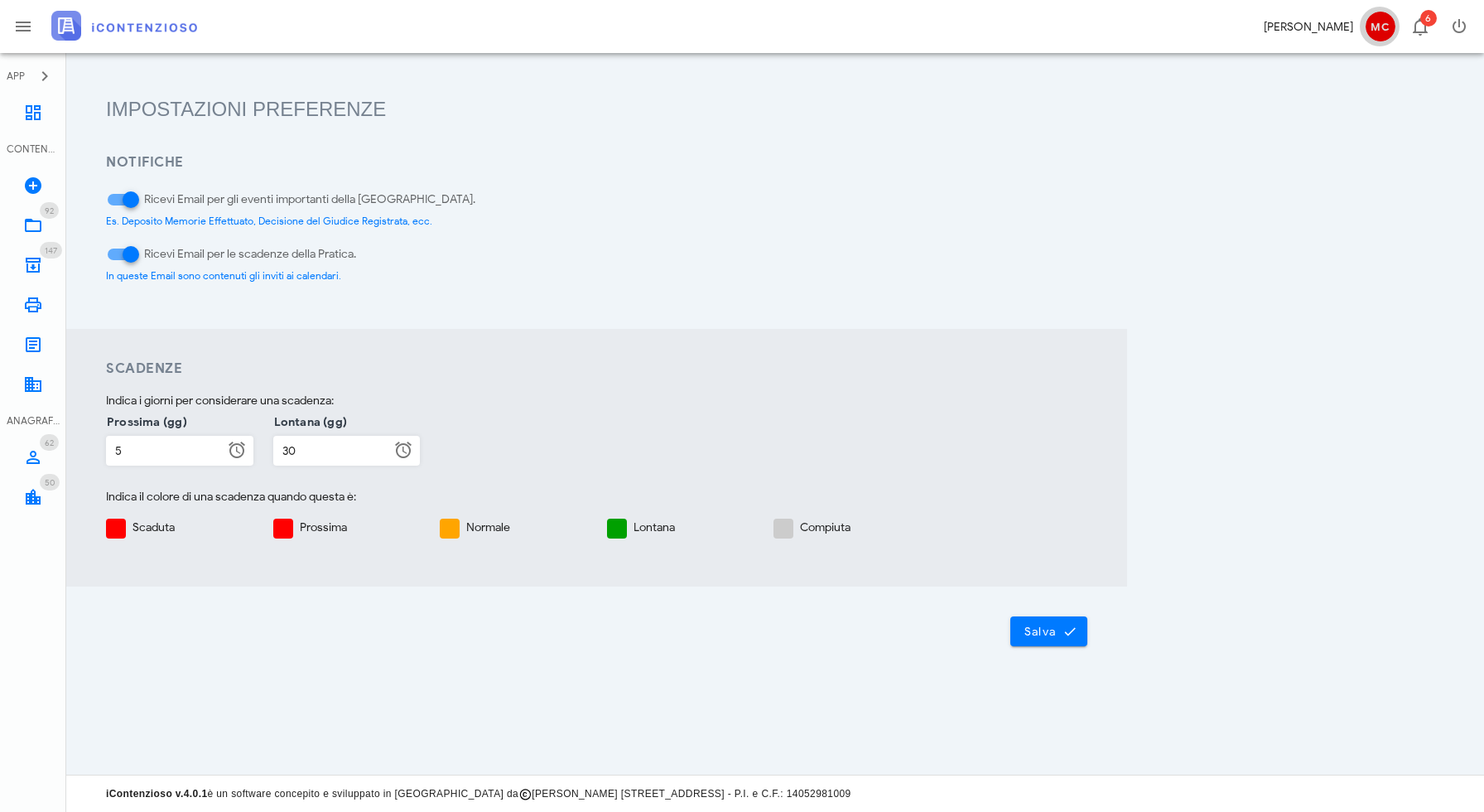
click at [1392, 18] on span "MC" at bounding box center [1380, 27] width 30 height 30
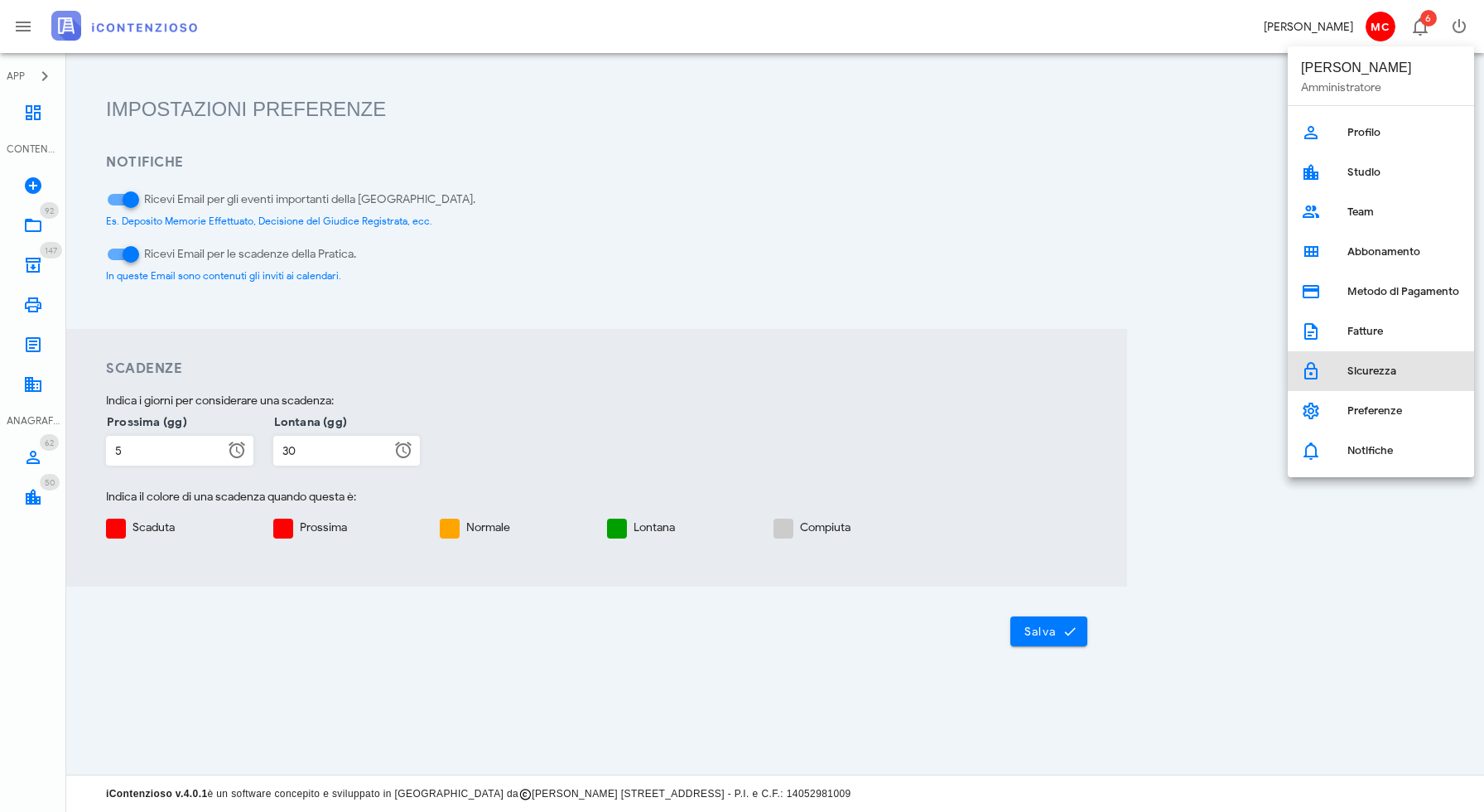
click at [1345, 369] on link "Sicurezza" at bounding box center [1380, 371] width 186 height 39
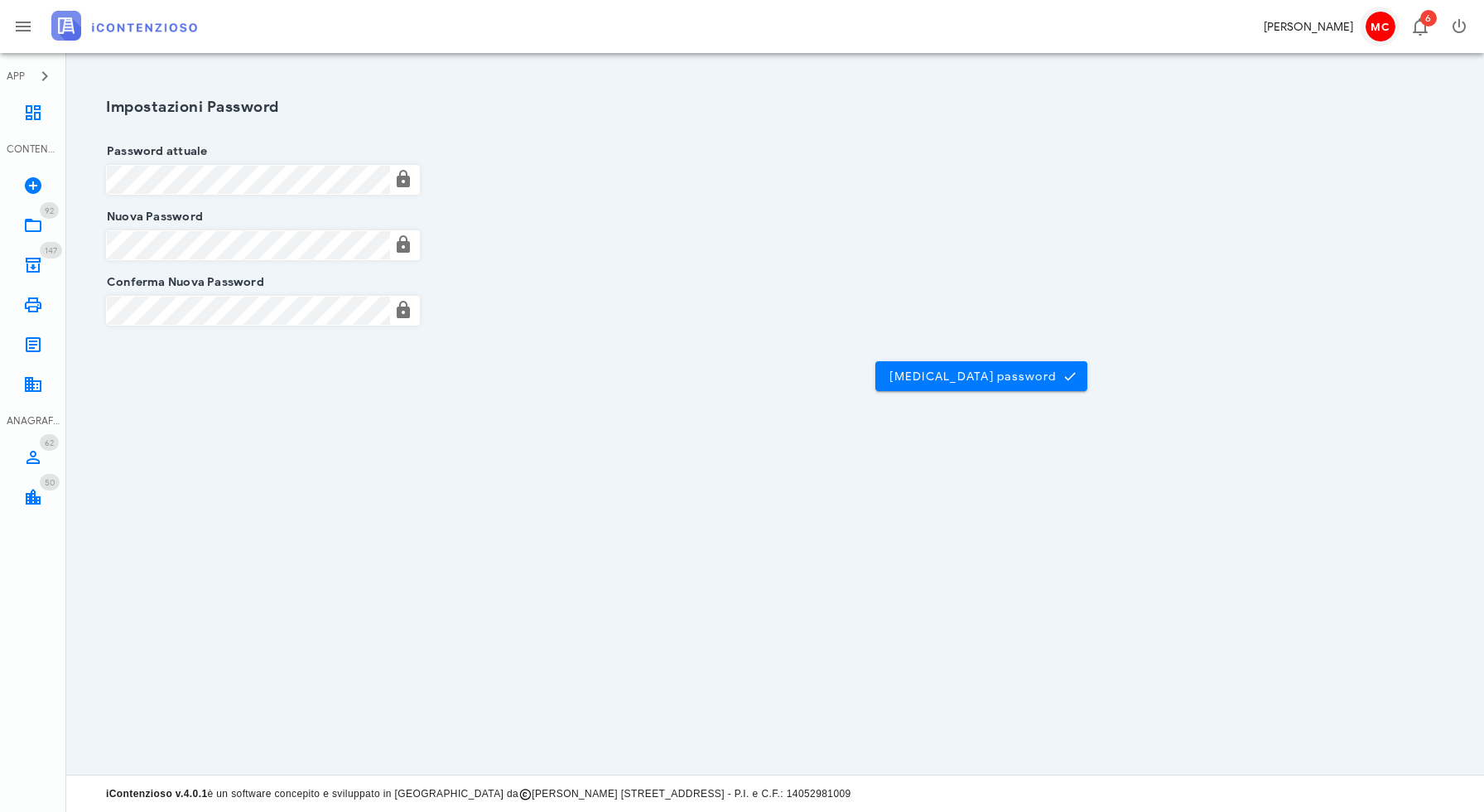
click at [1394, 15] on div "MC" at bounding box center [1379, 27] width 31 height 30
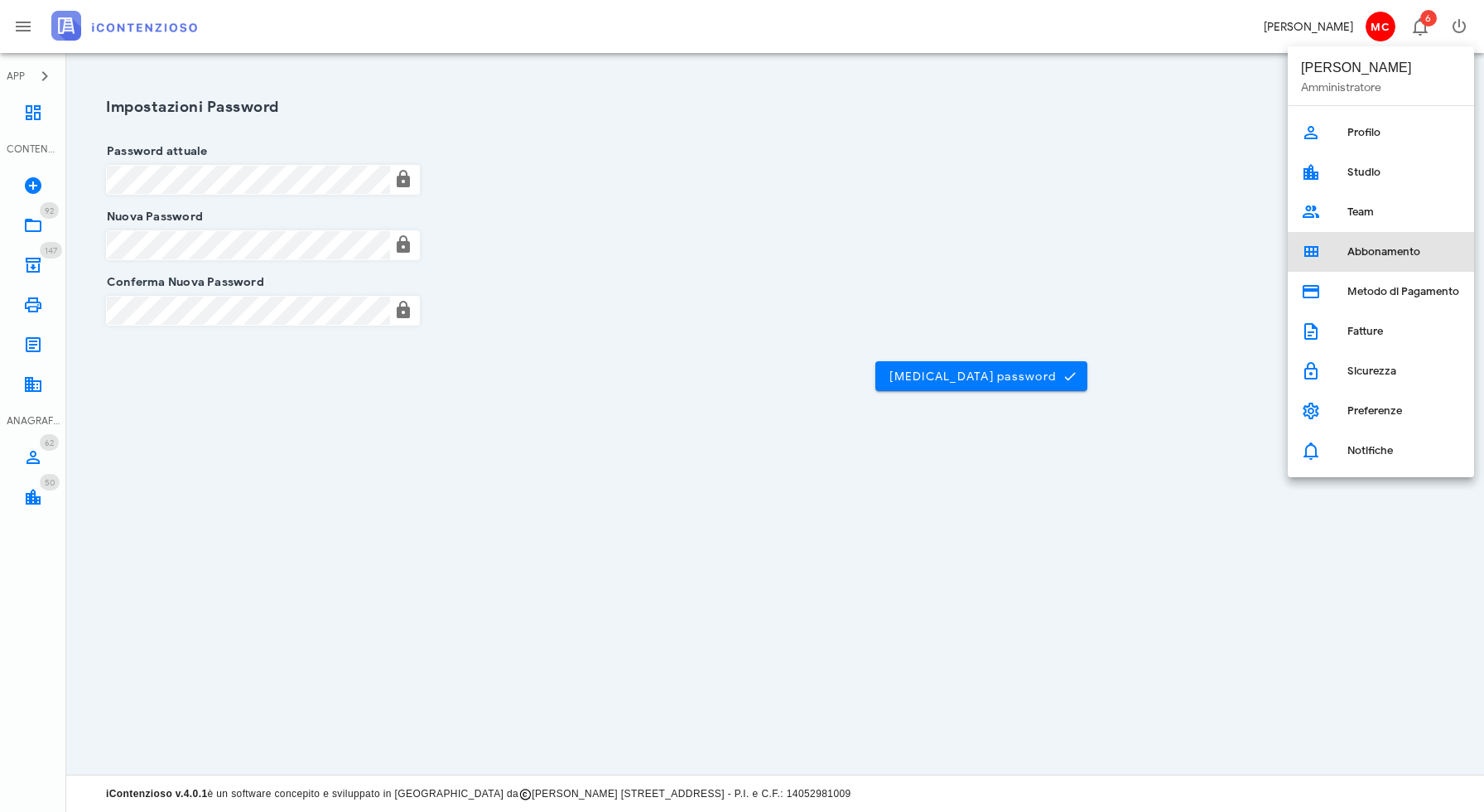
click at [1321, 256] on link "Abbonamento" at bounding box center [1380, 252] width 186 height 39
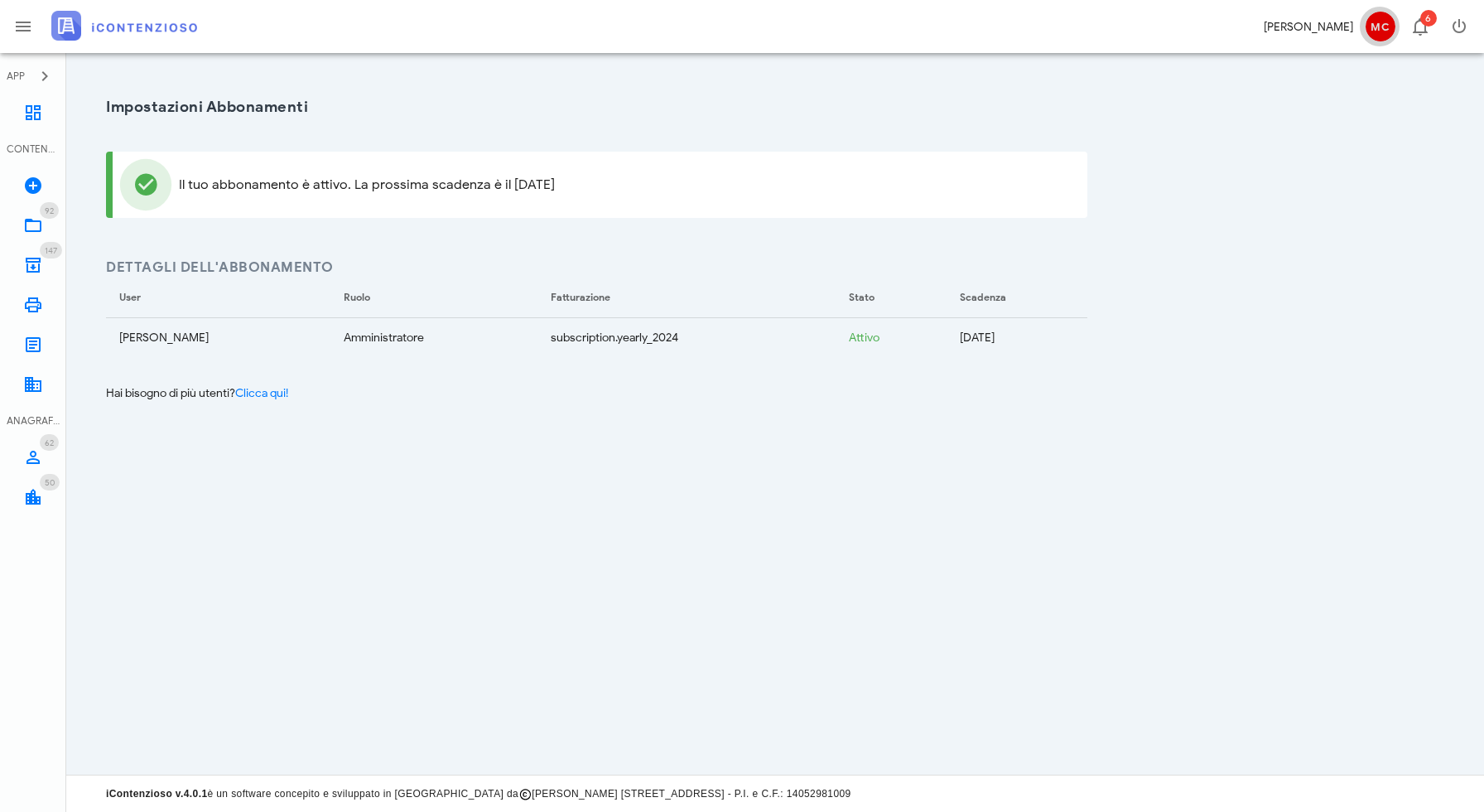
click at [1380, 24] on span "MC" at bounding box center [1380, 27] width 30 height 30
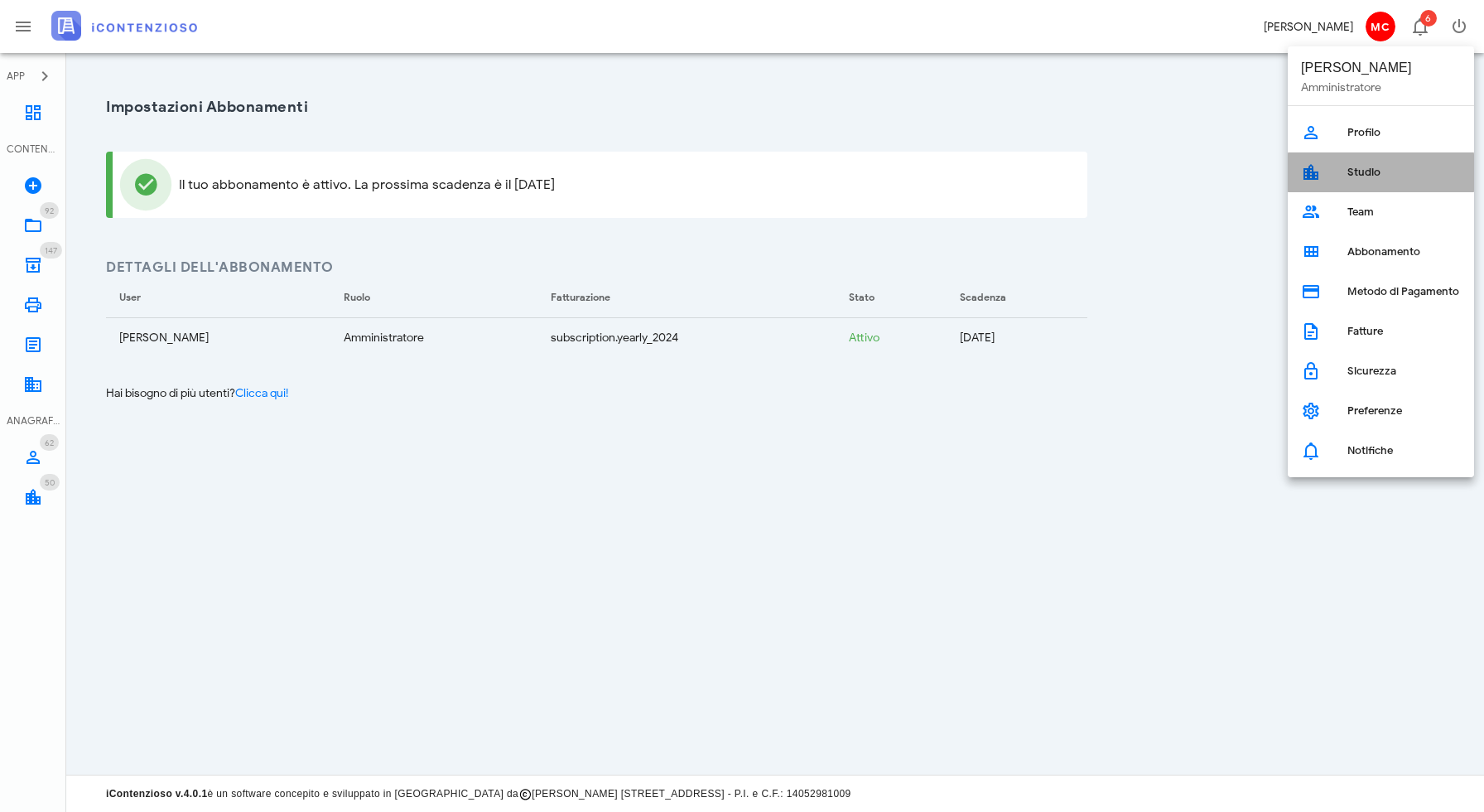
click at [1365, 168] on div "Studio" at bounding box center [1404, 172] width 113 height 13
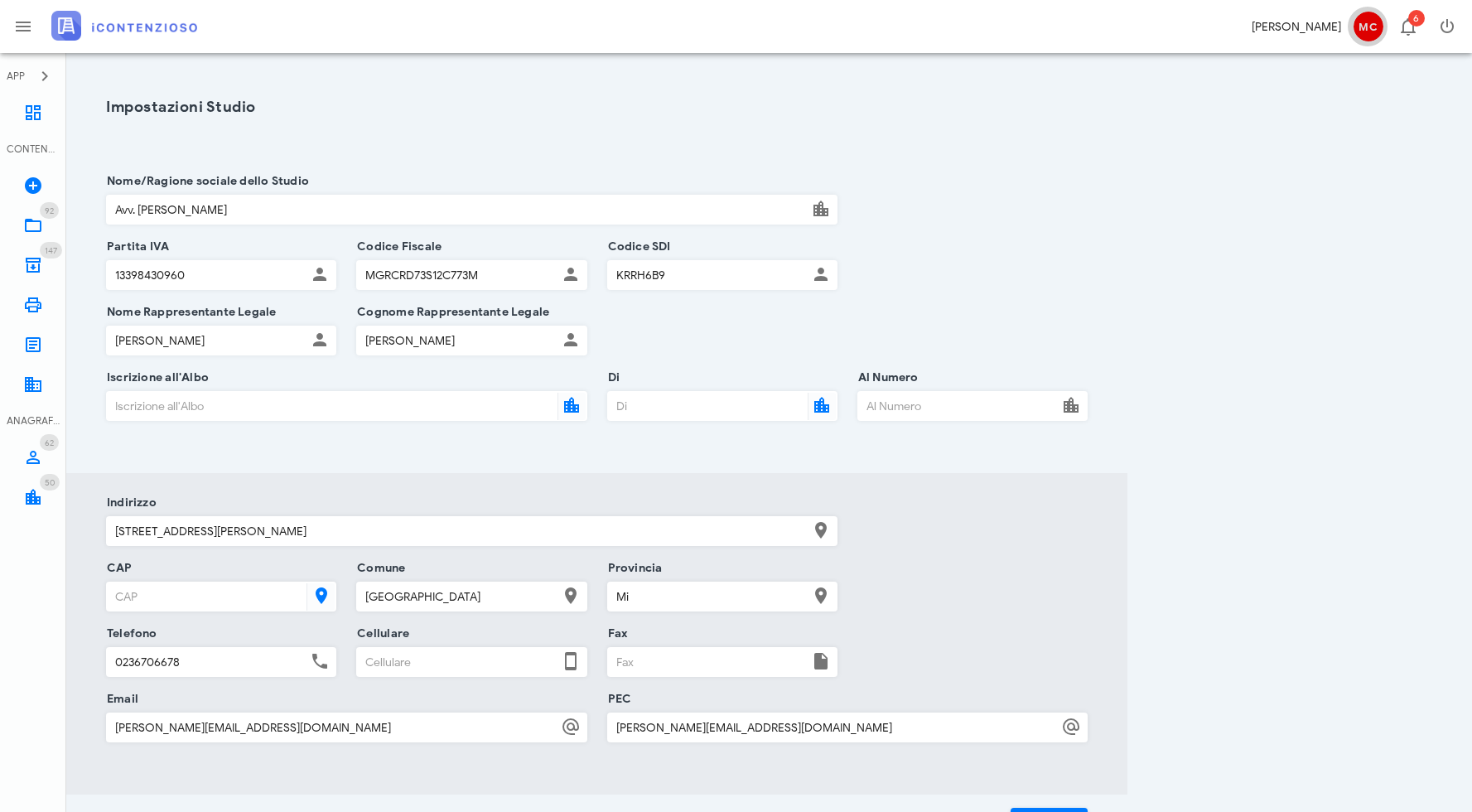
click at [1369, 29] on span "MC" at bounding box center [1368, 27] width 30 height 30
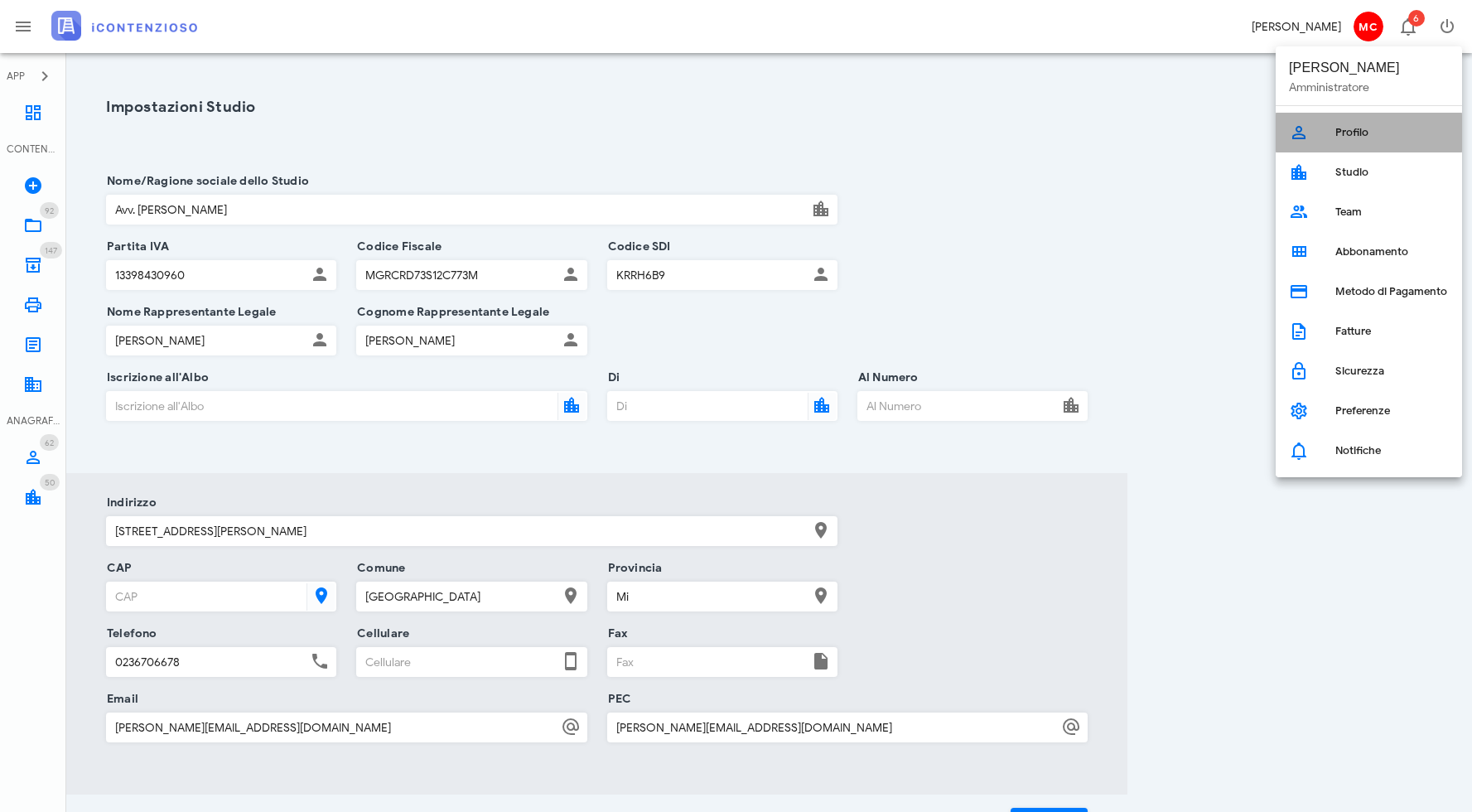
click at [1364, 136] on div "Profilo" at bounding box center [1391, 132] width 113 height 13
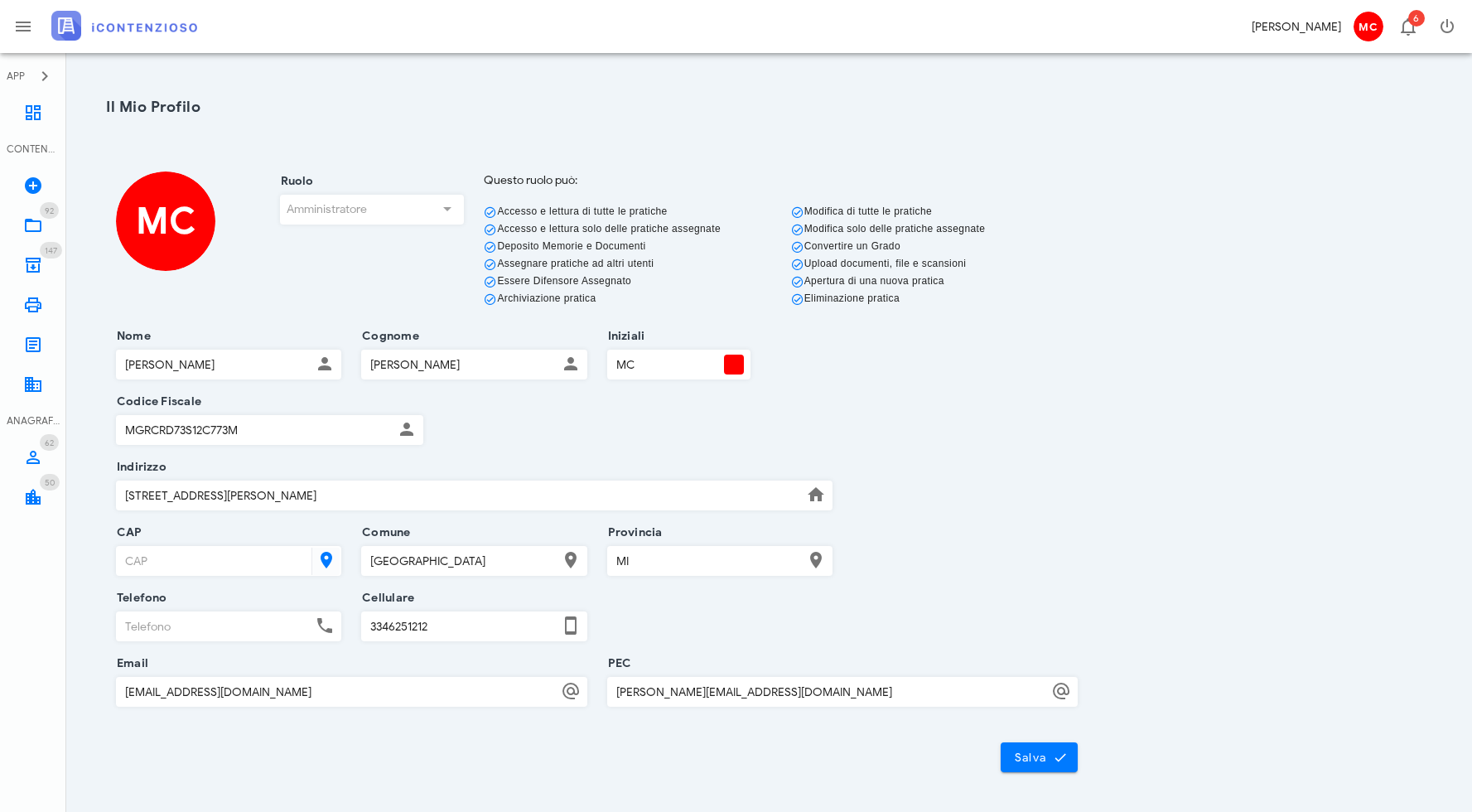
click at [393, 207] on div "Ruolo Amministratore" at bounding box center [372, 244] width 204 height 145
click at [453, 205] on div "Ruolo Amministratore" at bounding box center [372, 244] width 204 height 145
click at [1316, 29] on div "[PERSON_NAME]" at bounding box center [1295, 27] width 90 height 18
click at [1354, 23] on span "MC" at bounding box center [1368, 27] width 30 height 30
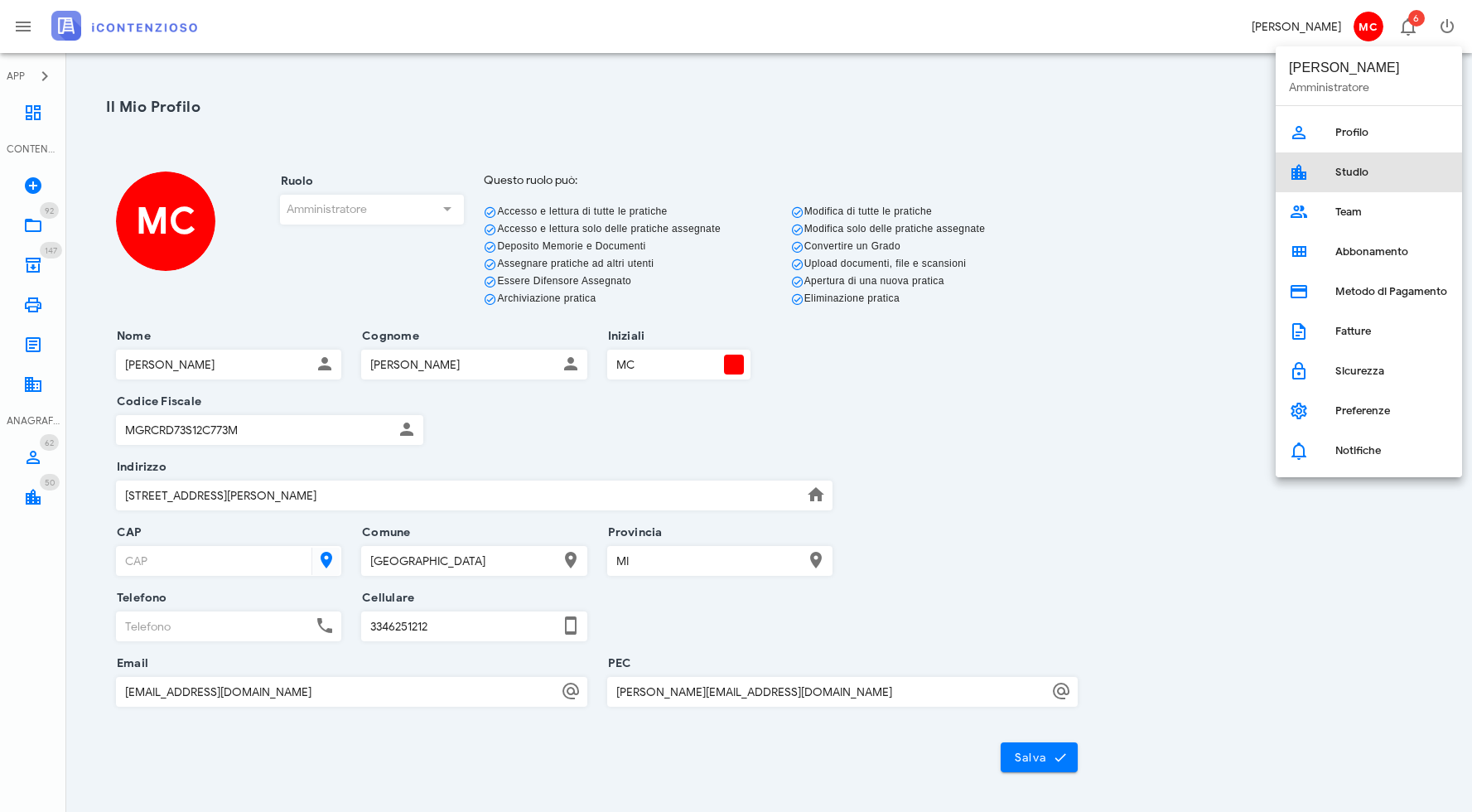
click at [1328, 179] on link "Studio" at bounding box center [1368, 172] width 186 height 39
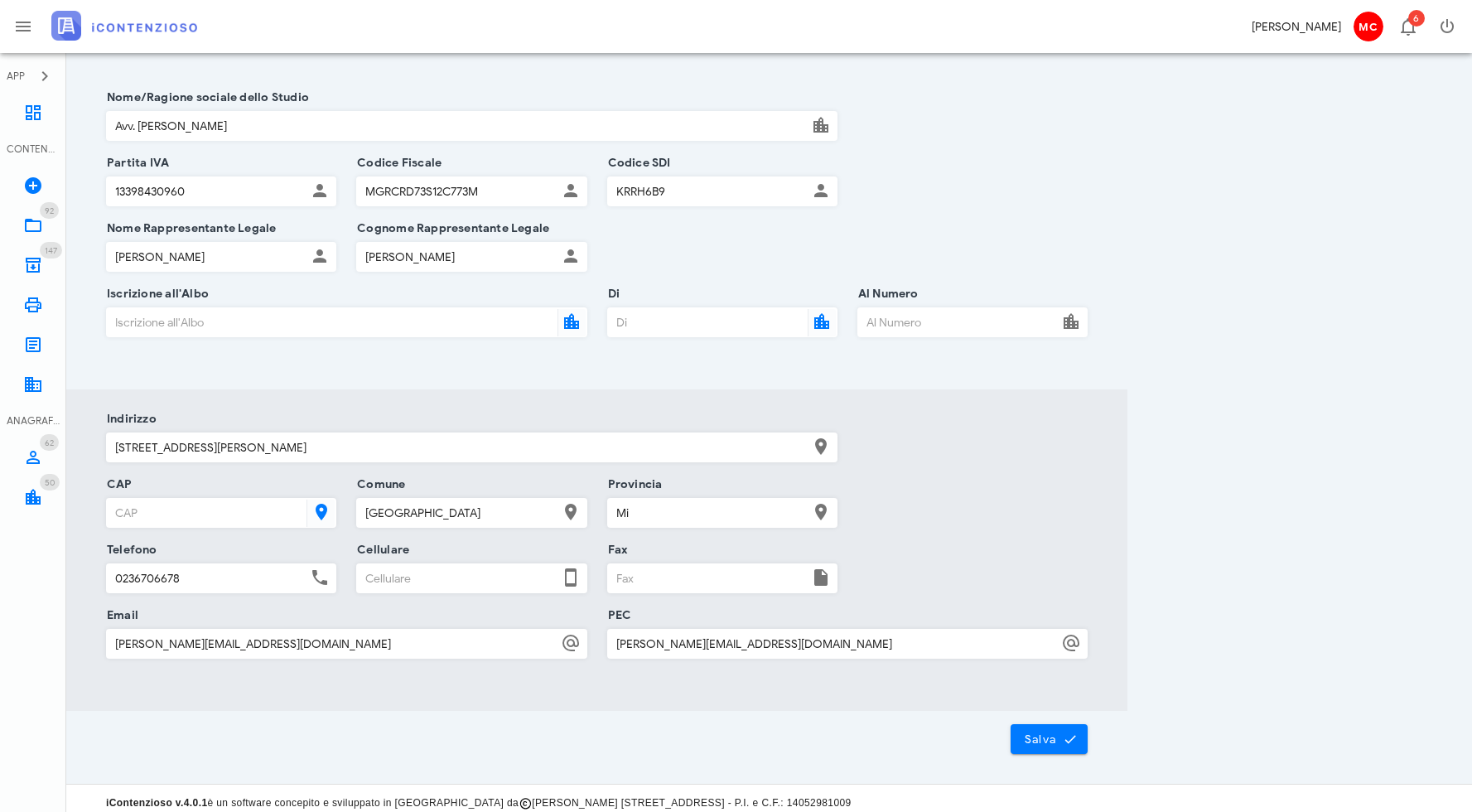
scroll to position [93, 0]
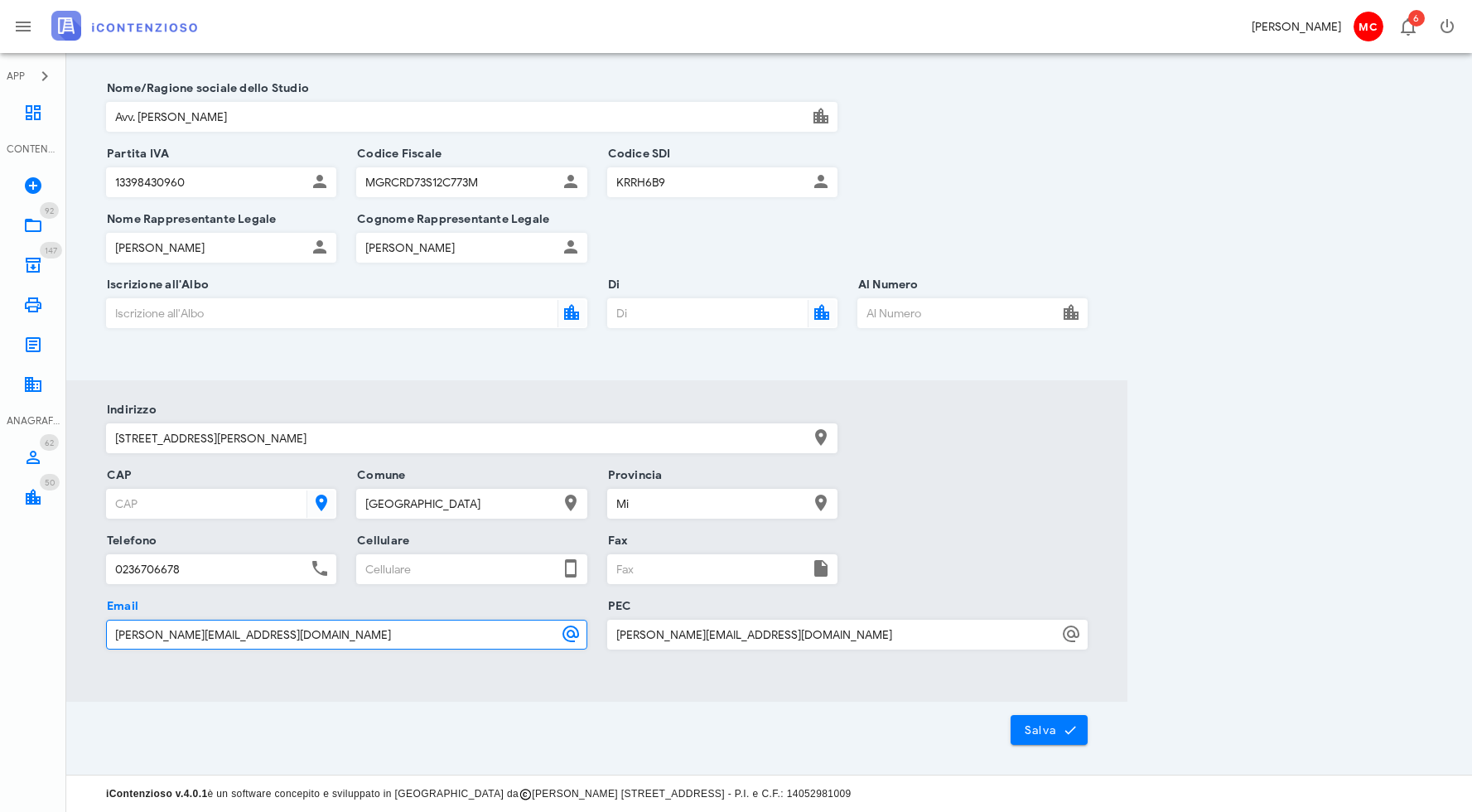
drag, startPoint x: 376, startPoint y: 627, endPoint x: 106, endPoint y: 620, distance: 270.1
click at [106, 620] on div "Email [PERSON_NAME][EMAIL_ADDRESS][DOMAIN_NAME]" at bounding box center [346, 638] width 501 height 65
type input "[EMAIL_ADDRESS][DOMAIN_NAME]"
click at [245, 682] on section "Indirizzo [STREET_ADDRESS][PERSON_NAME] Telefono [PHONE_NUMBER] Cellulare Fax E…" at bounding box center [596, 541] width 1061 height 322
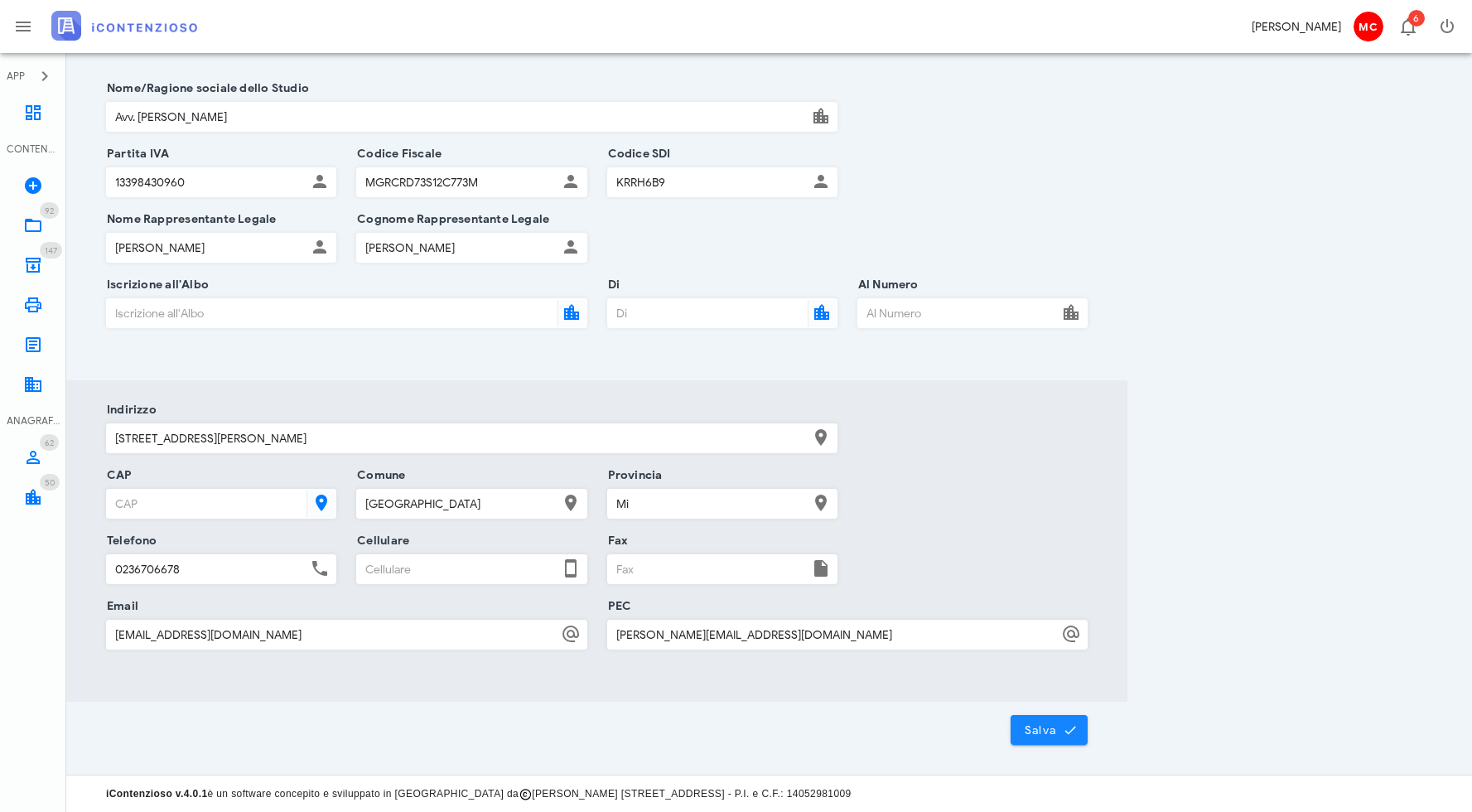
click at [1039, 718] on button "Salva" at bounding box center [1049, 729] width 78 height 30
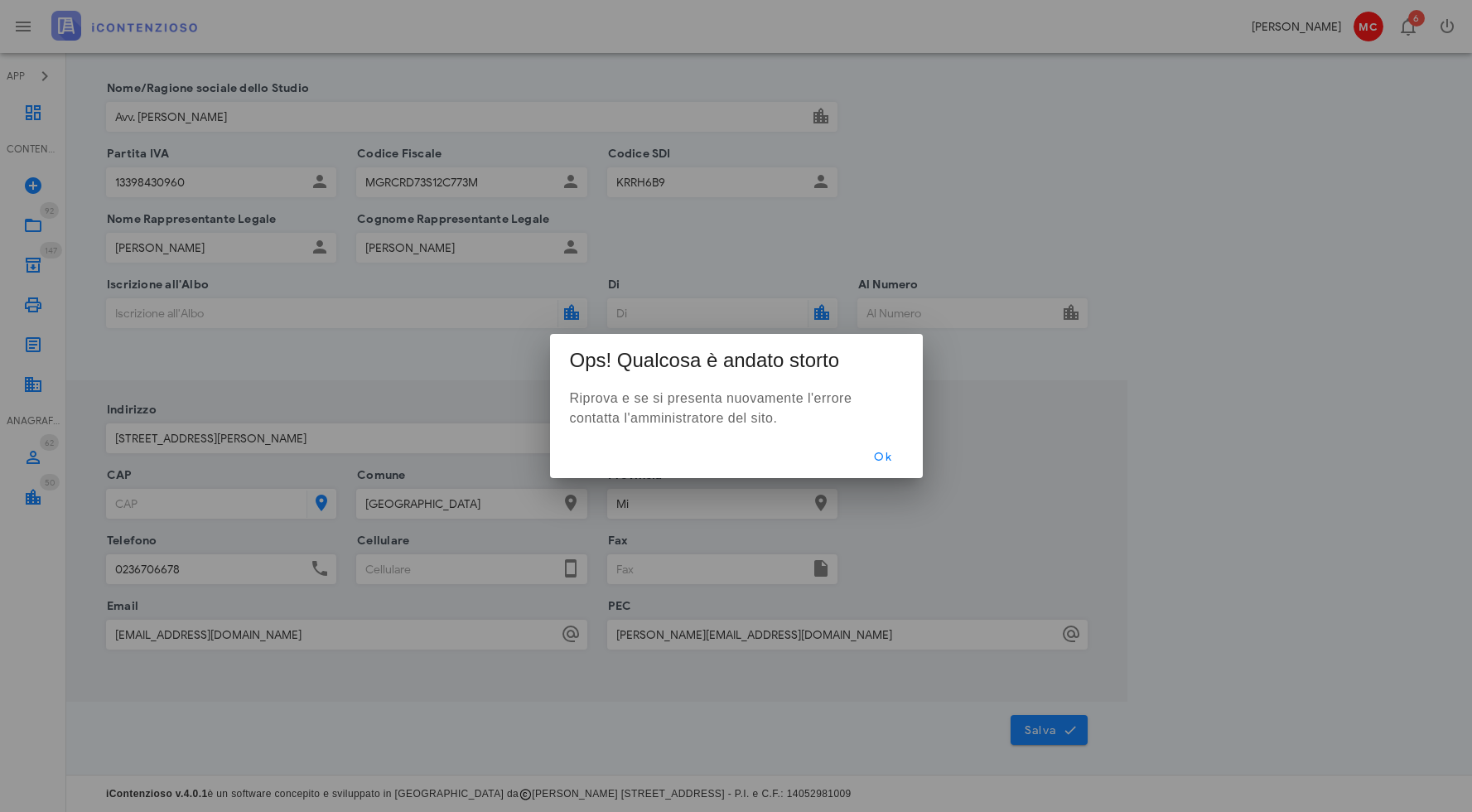
scroll to position [0, 0]
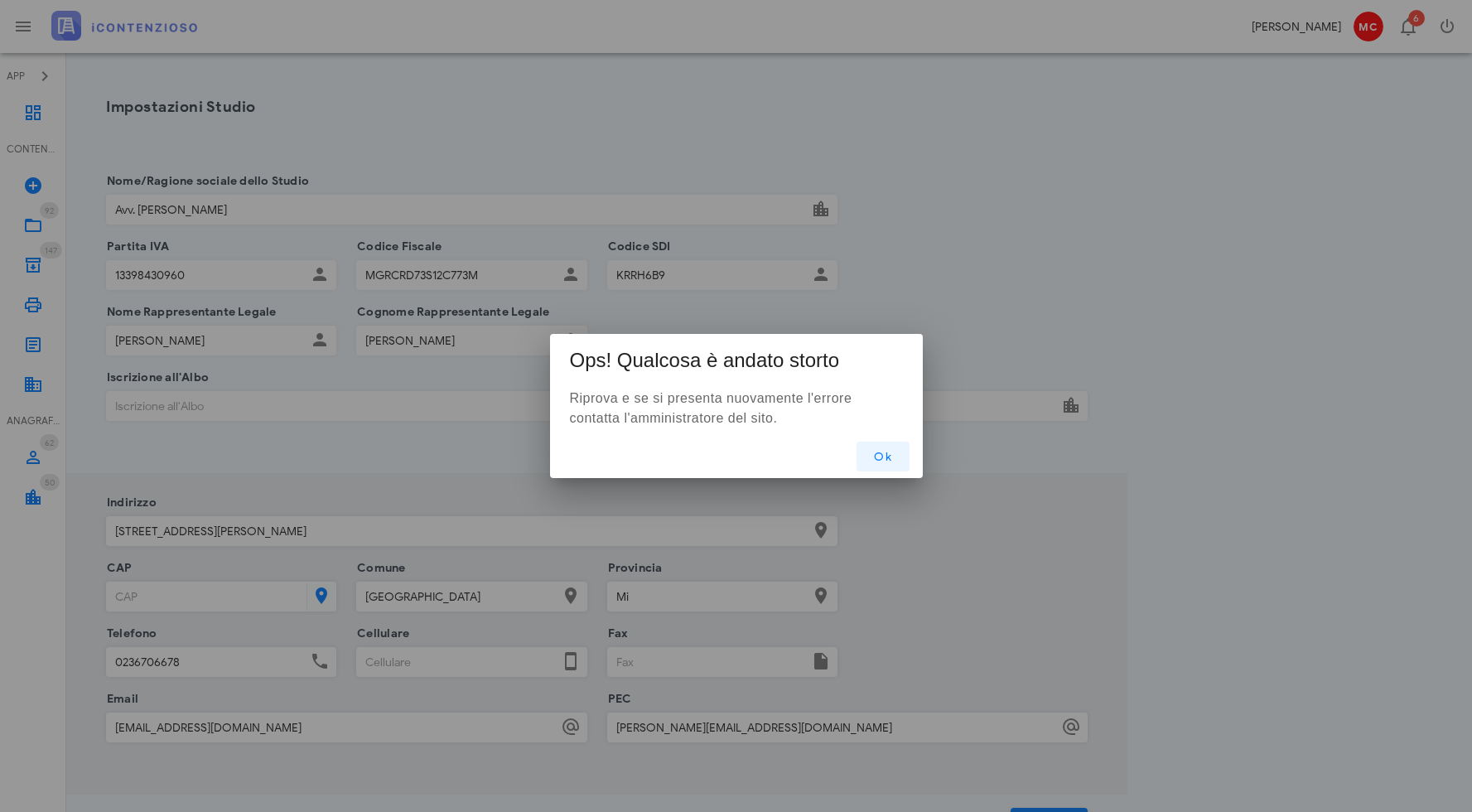
click at [886, 445] on button "Ok" at bounding box center [883, 456] width 53 height 30
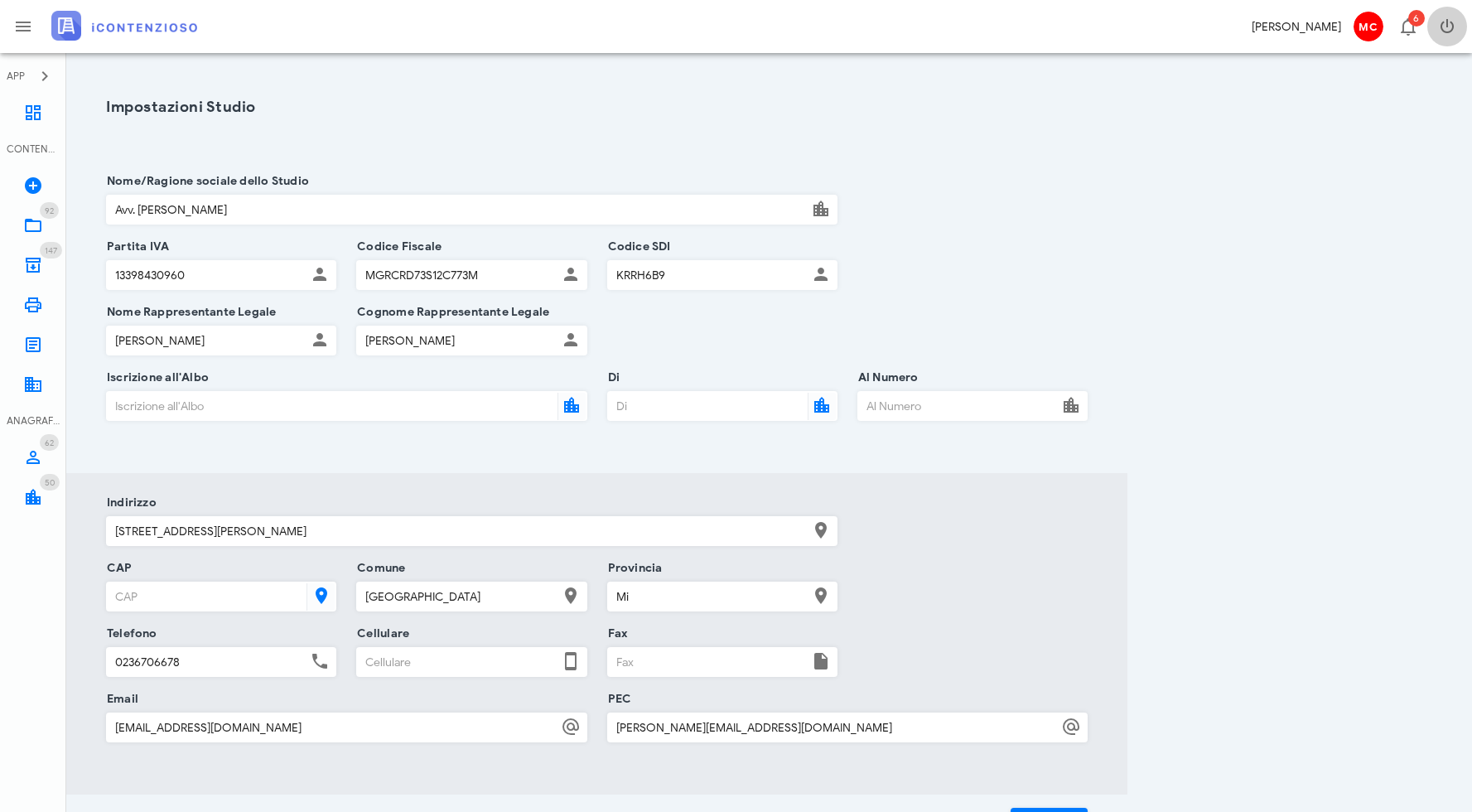
click at [1441, 29] on icon "button" at bounding box center [1446, 27] width 20 height 20
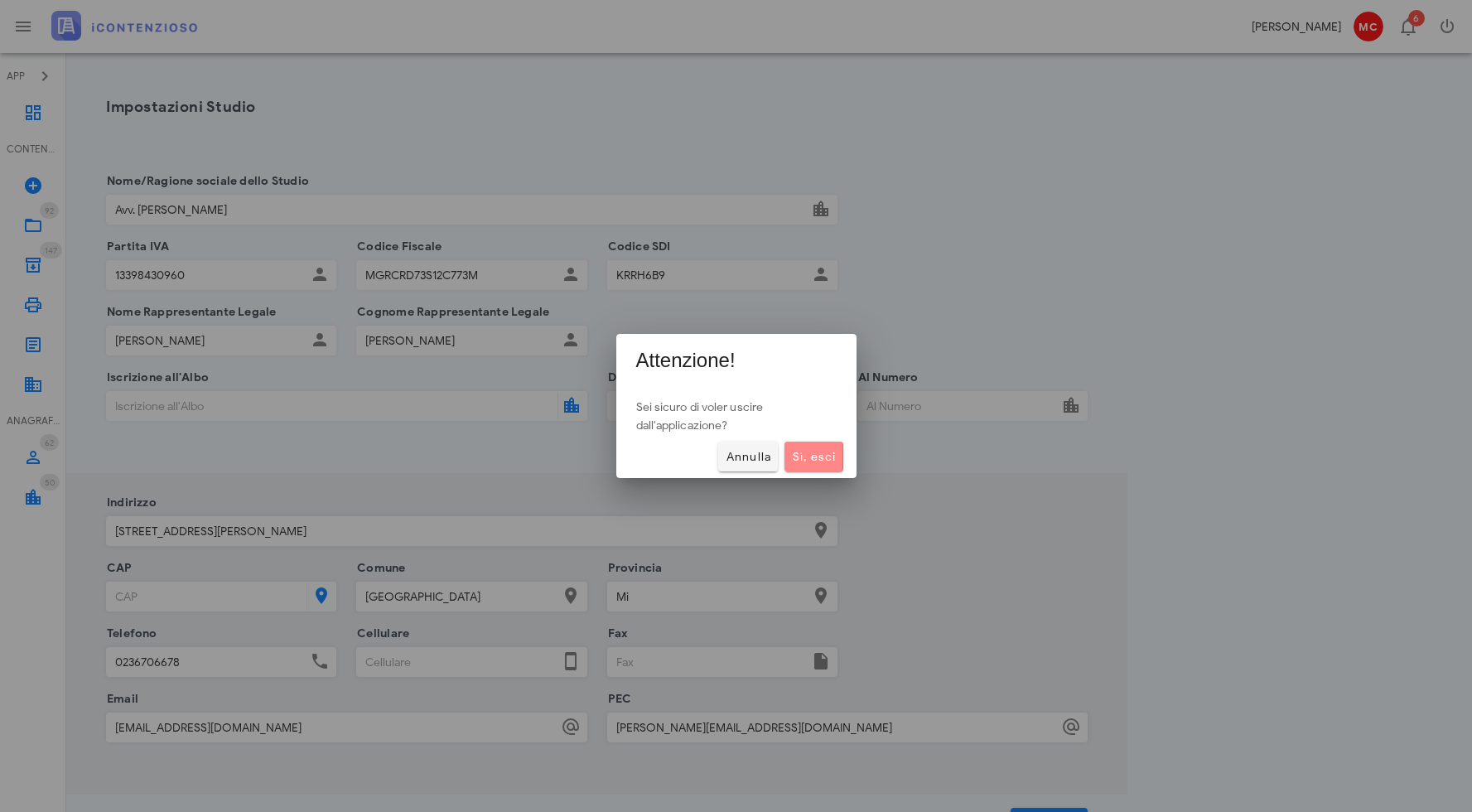
click at [823, 450] on span "Sì, esci" at bounding box center [813, 457] width 44 height 14
